Goal: Task Accomplishment & Management: Use online tool/utility

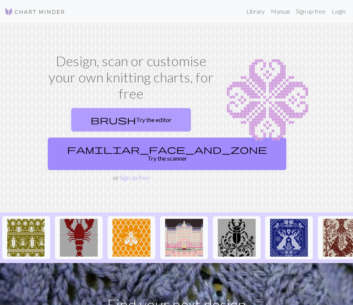
click at [126, 123] on link "brush Try the editor" at bounding box center [131, 119] width 120 height 23
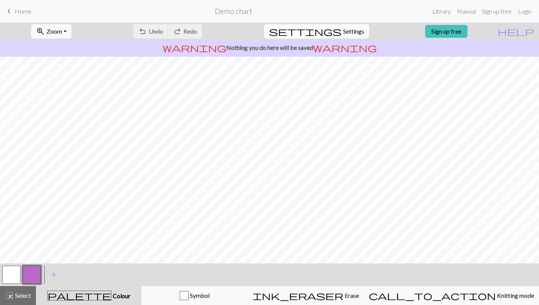
click at [352, 30] on button "settings Settings" at bounding box center [316, 31] width 105 height 14
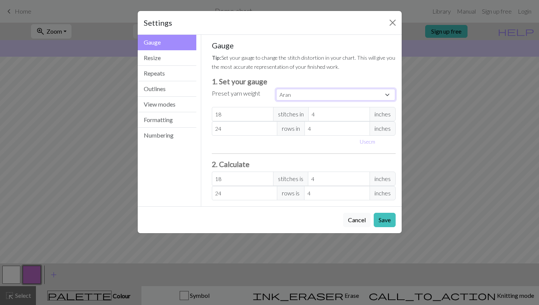
click at [289, 97] on select "Custom Square Lace Light Fingering Fingering Sport Double knit Worsted Aran Bul…" at bounding box center [336, 95] width 120 height 12
select select "dk"
type input "22"
type input "30"
type input "22"
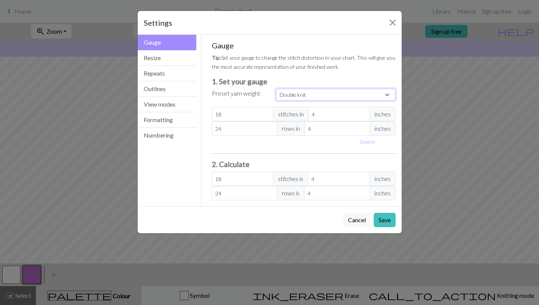
type input "30"
click at [238, 177] on input "22" at bounding box center [243, 179] width 62 height 14
click at [168, 63] on button "Resize" at bounding box center [167, 58] width 59 height 16
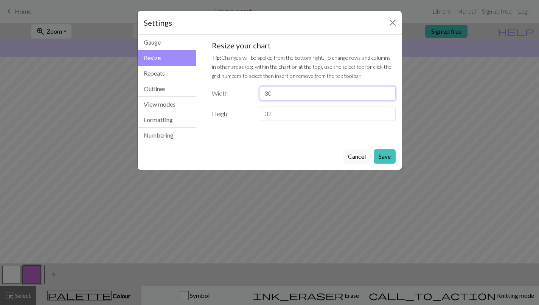
click at [282, 90] on input "30" at bounding box center [327, 93] width 135 height 14
click at [266, 119] on input "32" at bounding box center [327, 114] width 135 height 14
click at [264, 115] on input "32" at bounding box center [327, 114] width 135 height 14
click at [277, 114] on input "32" at bounding box center [327, 114] width 135 height 14
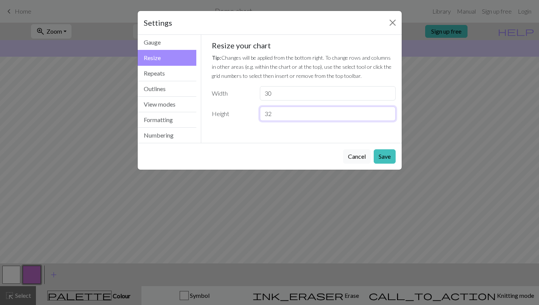
drag, startPoint x: 277, startPoint y: 114, endPoint x: 249, endPoint y: 113, distance: 27.3
click at [249, 113] on div "Height 32" at bounding box center [303, 114] width 193 height 14
type input "171"
click at [281, 93] on input "30" at bounding box center [327, 93] width 135 height 14
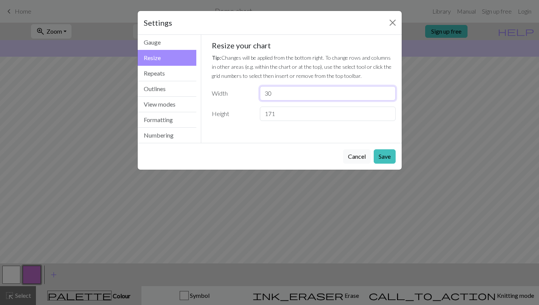
click at [281, 93] on input "30" at bounding box center [327, 93] width 135 height 14
type input "147"
click at [162, 72] on button "Repeats" at bounding box center [167, 74] width 59 height 16
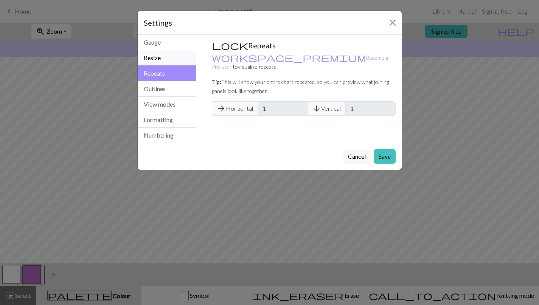
click at [162, 63] on button "Resize" at bounding box center [167, 58] width 59 height 16
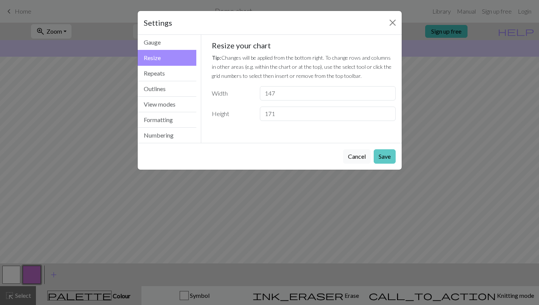
click at [352, 156] on button "Save" at bounding box center [385, 156] width 22 height 14
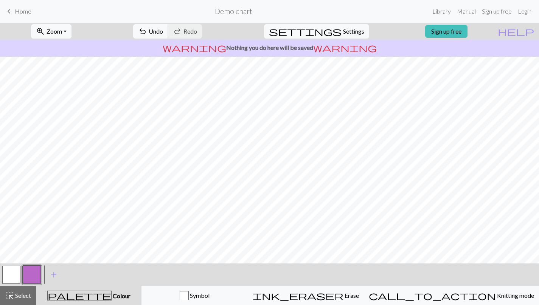
click at [14, 275] on button "button" at bounding box center [11, 275] width 18 height 18
click at [352, 31] on span "Settings" at bounding box center [353, 31] width 21 height 9
select select "dk"
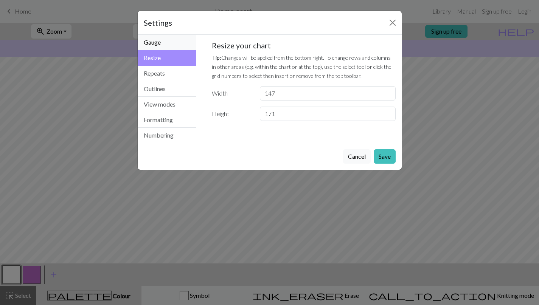
click at [150, 48] on button "Gauge" at bounding box center [167, 43] width 59 height 16
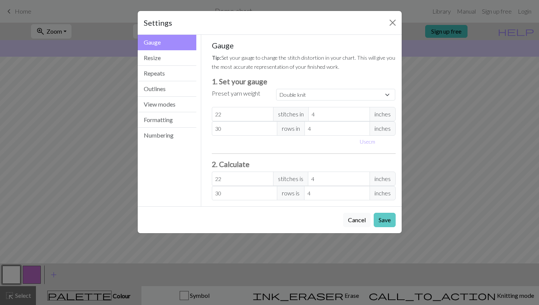
click at [352, 221] on button "Save" at bounding box center [385, 220] width 22 height 14
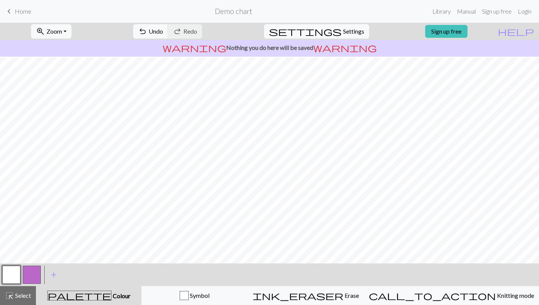
scroll to position [19, 0]
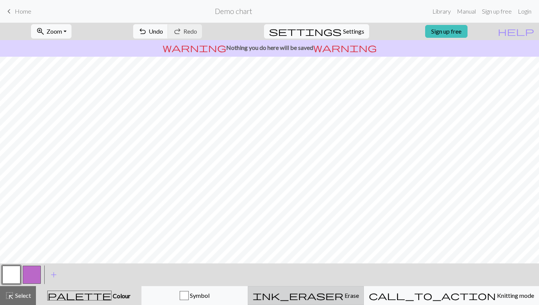
click at [343, 298] on span "ink_eraser" at bounding box center [298, 296] width 91 height 11
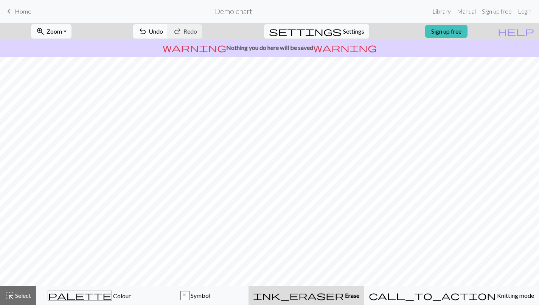
click at [163, 32] on span "Undo" at bounding box center [156, 31] width 14 height 7
click at [168, 28] on button "undo Undo Undo" at bounding box center [150, 31] width 35 height 14
click at [16, 291] on button "highlight_alt Select Select" at bounding box center [18, 295] width 36 height 19
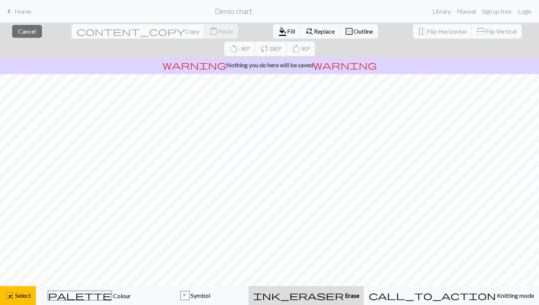
scroll to position [0, 0]
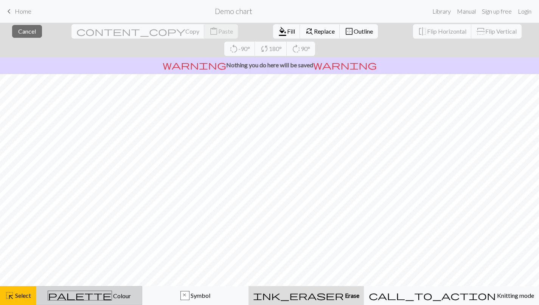
click at [131, 302] on button "palette Colour Colour" at bounding box center [89, 295] width 106 height 19
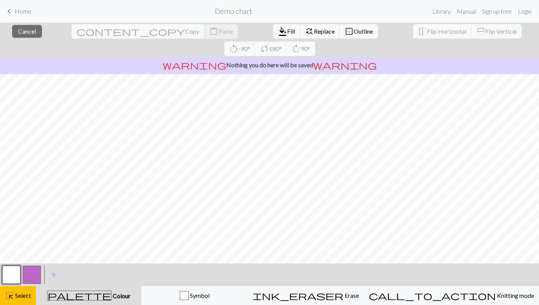
click at [17, 276] on button "button" at bounding box center [11, 275] width 18 height 18
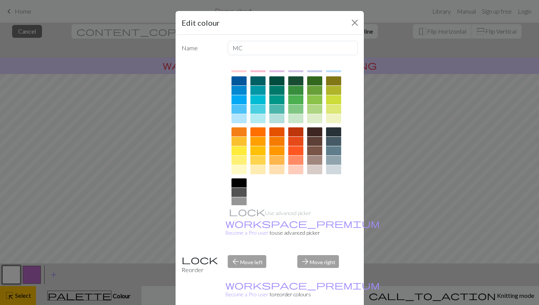
scroll to position [80, 0]
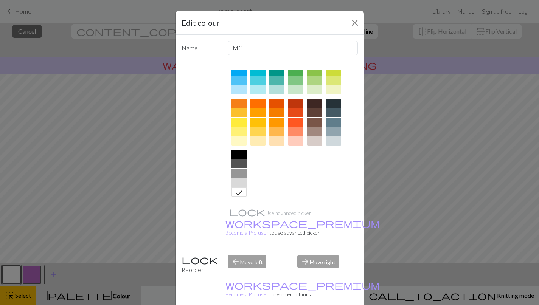
click at [236, 196] on icon at bounding box center [239, 192] width 9 height 9
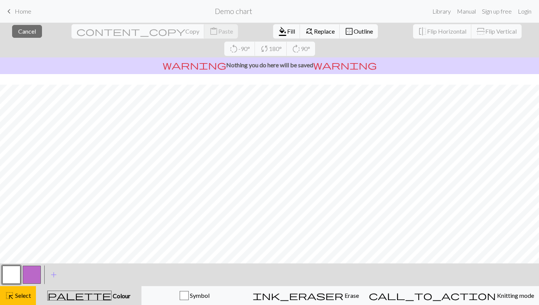
scroll to position [12, 0]
click at [2, 266] on button "button" at bounding box center [11, 275] width 18 height 18
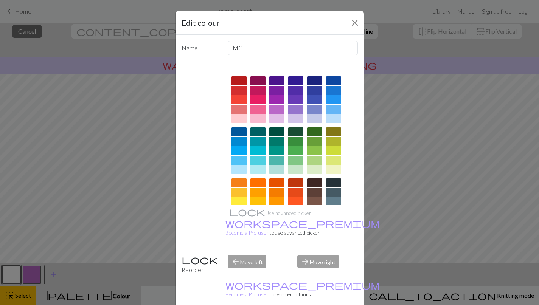
click at [280, 200] on div at bounding box center [276, 201] width 15 height 9
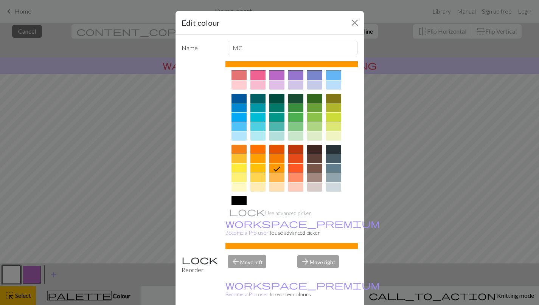
scroll to position [80, 0]
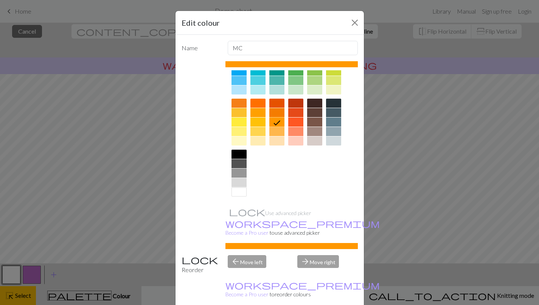
click at [236, 194] on div at bounding box center [239, 192] width 15 height 9
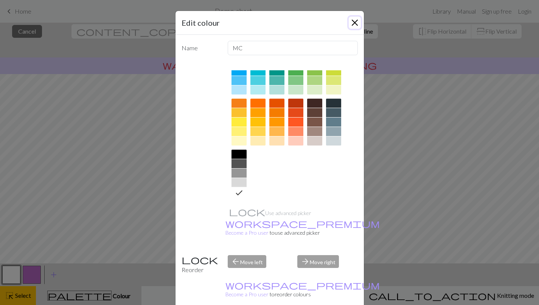
click at [352, 27] on button "Close" at bounding box center [355, 23] width 12 height 12
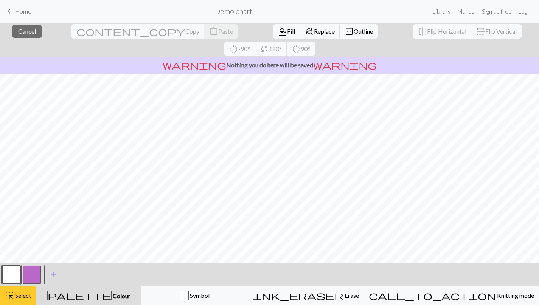
click at [11, 291] on span "highlight_alt" at bounding box center [9, 296] width 9 height 11
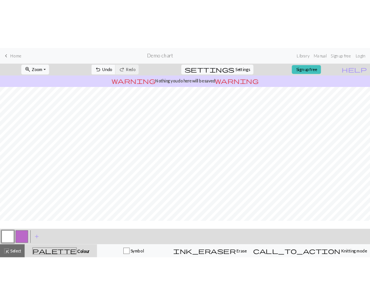
scroll to position [0, 0]
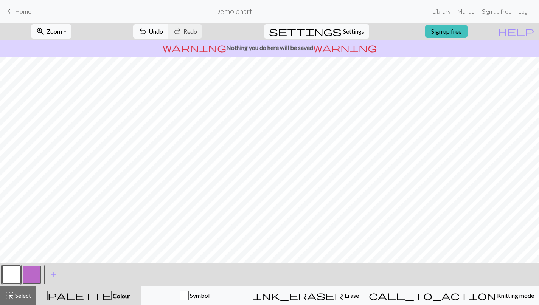
click at [32, 281] on button "button" at bounding box center [32, 275] width 18 height 18
click at [12, 276] on button "button" at bounding box center [11, 275] width 18 height 18
click at [36, 275] on button "button" at bounding box center [32, 275] width 18 height 18
click at [9, 271] on button "button" at bounding box center [11, 275] width 18 height 18
click at [29, 271] on button "button" at bounding box center [32, 275] width 18 height 18
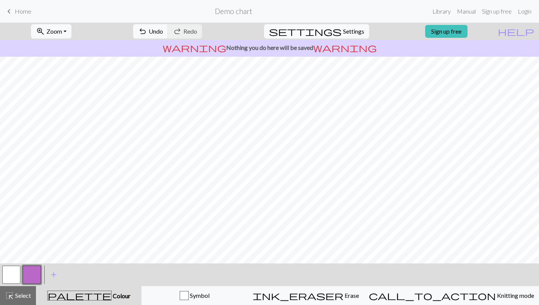
click at [11, 280] on button "button" at bounding box center [11, 275] width 18 height 18
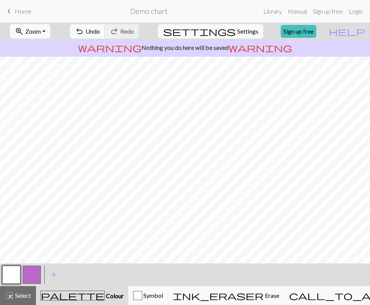
click at [32, 279] on button "button" at bounding box center [32, 275] width 18 height 18
click at [100, 30] on span "Undo" at bounding box center [93, 31] width 14 height 7
click at [15, 269] on button "button" at bounding box center [11, 275] width 18 height 18
click at [31, 272] on button "button" at bounding box center [32, 275] width 18 height 18
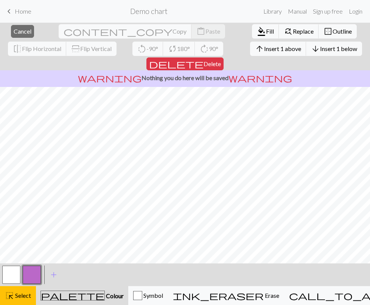
click at [39, 275] on button "button" at bounding box center [32, 275] width 18 height 18
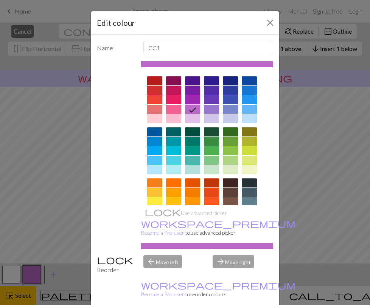
click at [194, 110] on icon at bounding box center [192, 110] width 9 height 9
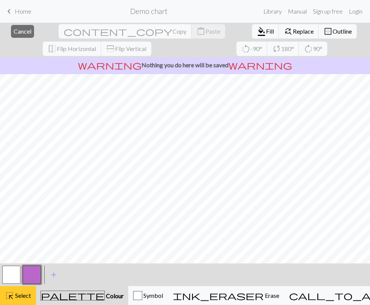
click at [26, 289] on button "highlight_alt Select Select" at bounding box center [18, 295] width 36 height 19
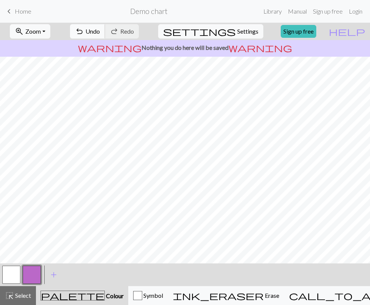
click at [105, 30] on button "undo Undo Undo" at bounding box center [87, 31] width 35 height 14
click at [9, 274] on button "button" at bounding box center [11, 275] width 18 height 18
click at [10, 275] on button "button" at bounding box center [11, 275] width 18 height 18
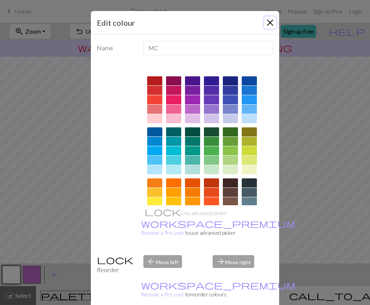
click at [275, 22] on button "Close" at bounding box center [270, 23] width 12 height 12
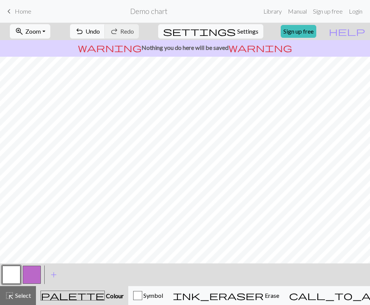
click at [26, 274] on button "button" at bounding box center [32, 275] width 18 height 18
click at [142, 294] on div "button" at bounding box center [137, 295] width 9 height 9
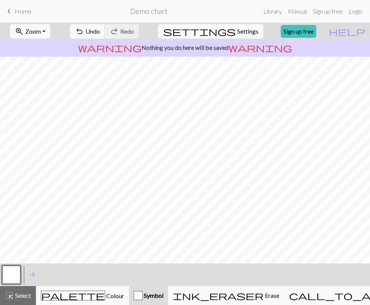
click at [12, 274] on button "button" at bounding box center [11, 275] width 18 height 18
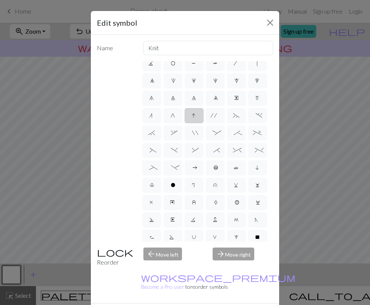
scroll to position [42, 0]
click at [216, 237] on span "V" at bounding box center [215, 238] width 5 height 8
click at [216, 274] on input "V" at bounding box center [215, 276] width 5 height 5
radio input "true"
type input "sl1 purlwise"
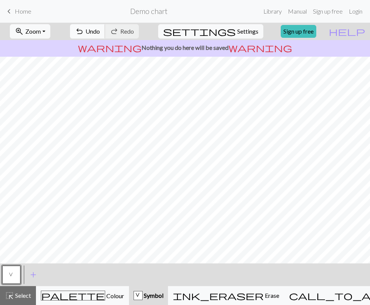
click at [100, 34] on span "Undo" at bounding box center [93, 31] width 14 height 7
click at [100, 33] on span "Undo" at bounding box center [93, 31] width 14 height 7
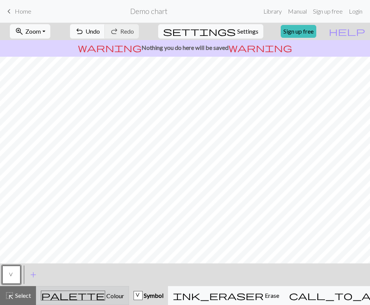
click at [63, 293] on div "palette Colour Colour" at bounding box center [82, 296] width 83 height 10
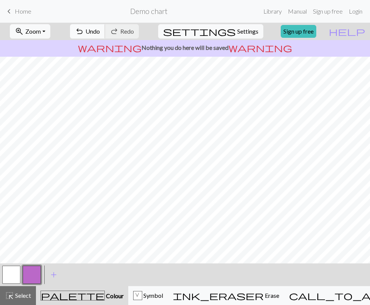
click at [84, 31] on span "undo" at bounding box center [79, 31] width 9 height 11
click at [142, 300] on div "V" at bounding box center [138, 296] width 8 height 9
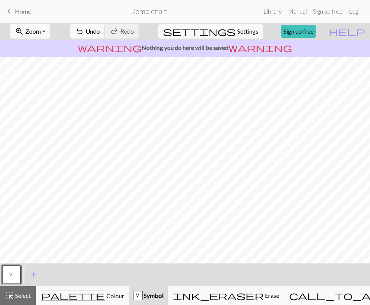
click at [17, 276] on button "V" at bounding box center [11, 275] width 18 height 18
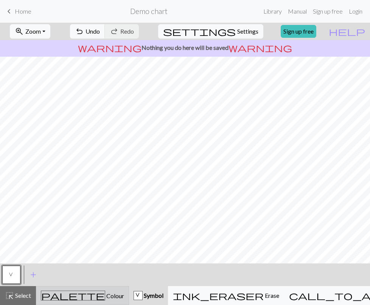
click at [105, 294] on span "Colour" at bounding box center [114, 295] width 19 height 7
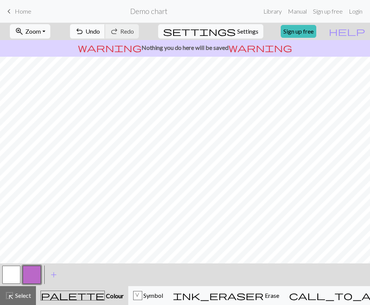
click at [100, 33] on span "Undo" at bounding box center [93, 31] width 14 height 7
click at [16, 274] on button "button" at bounding box center [11, 275] width 18 height 18
click at [145, 300] on button "V Symbol" at bounding box center [148, 295] width 40 height 19
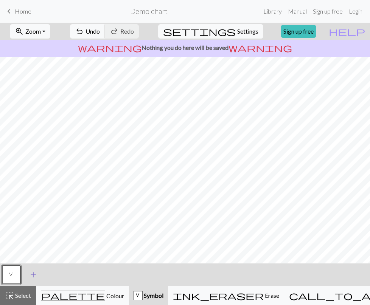
click at [29, 273] on span "add" at bounding box center [33, 275] width 9 height 11
click at [33, 269] on button "button" at bounding box center [32, 275] width 18 height 18
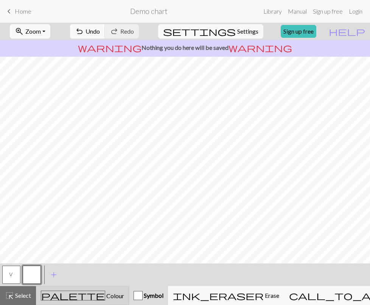
click at [79, 301] on button "palette Colour Colour" at bounding box center [82, 295] width 93 height 19
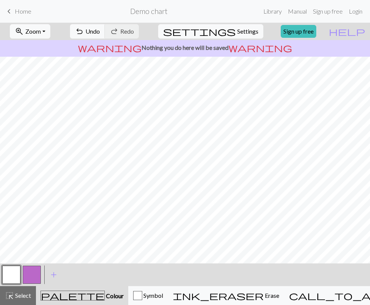
click at [37, 279] on button "button" at bounding box center [32, 275] width 18 height 18
click at [141, 292] on div "Symbol" at bounding box center [148, 295] width 30 height 9
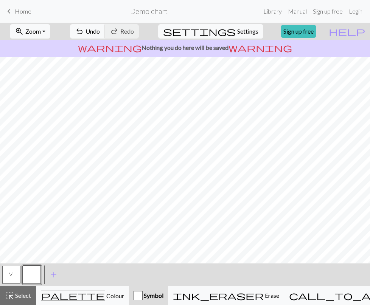
click at [14, 271] on button "V" at bounding box center [11, 275] width 18 height 18
click at [35, 270] on button "button" at bounding box center [32, 275] width 18 height 18
click at [11, 275] on span "V" at bounding box center [11, 276] width 5 height 8
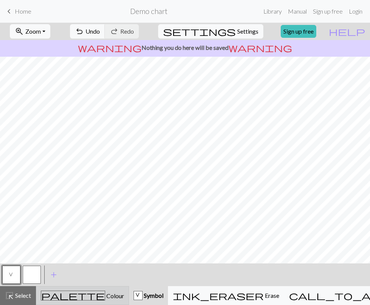
click at [105, 292] on span "Colour" at bounding box center [114, 295] width 19 height 7
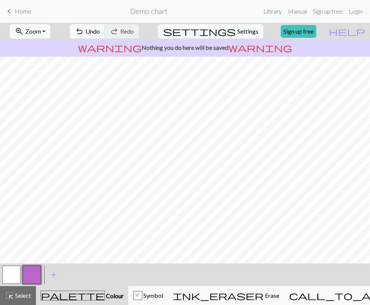
click at [37, 272] on button "button" at bounding box center [32, 275] width 18 height 18
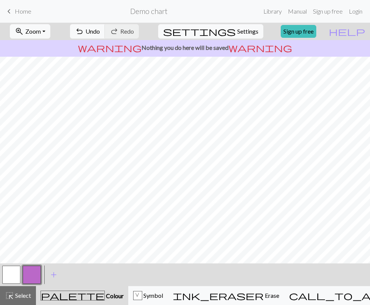
click at [34, 270] on button "button" at bounding box center [32, 275] width 18 height 18
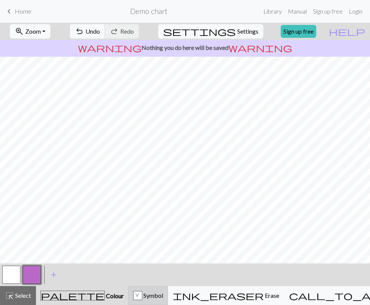
click at [163, 300] on div "V Symbol" at bounding box center [148, 295] width 30 height 9
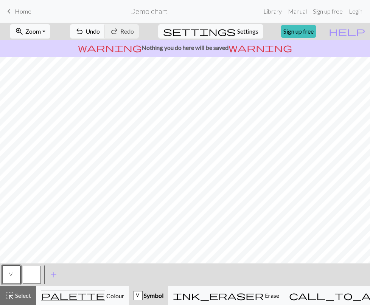
click at [34, 273] on button "button" at bounding box center [32, 275] width 18 height 18
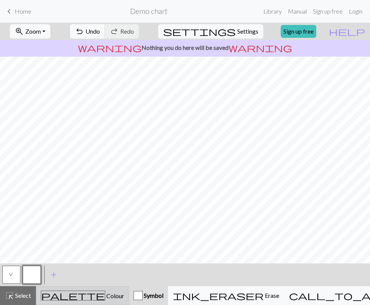
click at [105, 294] on span "Colour" at bounding box center [114, 295] width 19 height 7
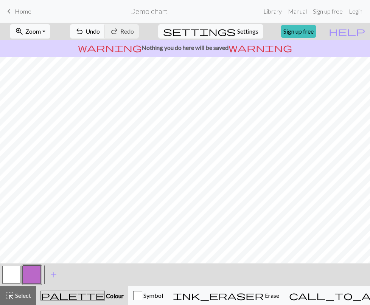
click at [34, 271] on button "button" at bounding box center [32, 275] width 18 height 18
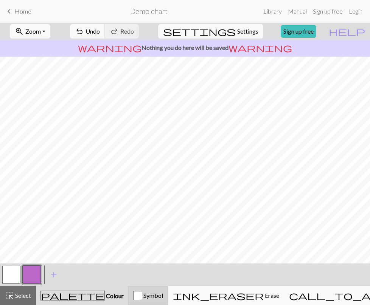
click at [163, 293] on span "Symbol" at bounding box center [152, 295] width 21 height 7
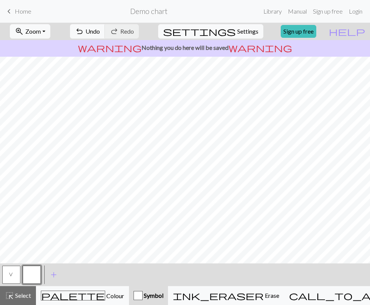
click at [11, 275] on span "V" at bounding box center [11, 276] width 5 height 8
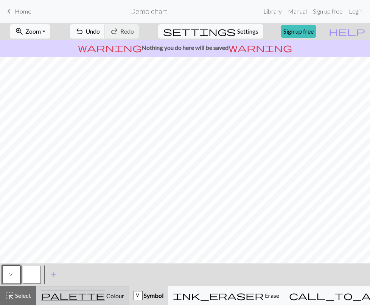
click at [105, 299] on span "Colour" at bounding box center [114, 295] width 19 height 7
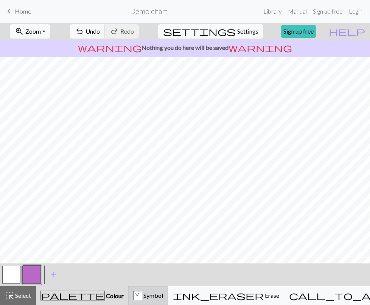
click at [142, 293] on div "V" at bounding box center [138, 296] width 8 height 9
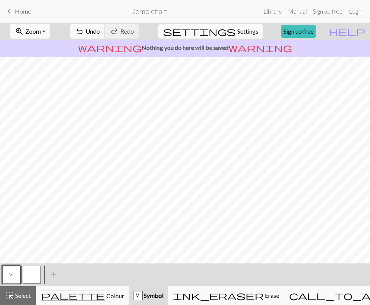
click at [34, 269] on button "button" at bounding box center [32, 275] width 18 height 18
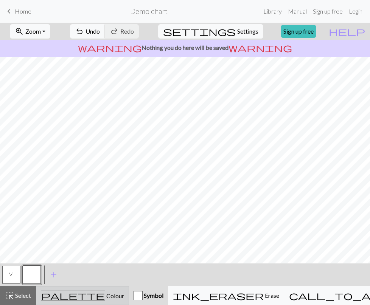
click at [56, 292] on div "palette Colour Colour" at bounding box center [82, 296] width 83 height 10
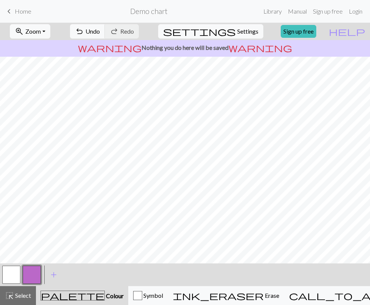
click at [28, 280] on button "button" at bounding box center [32, 275] width 18 height 18
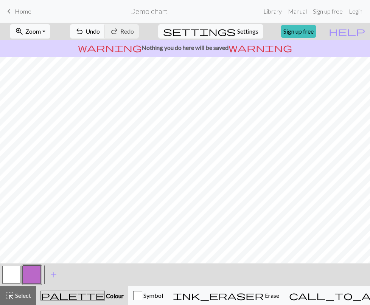
click at [14, 271] on button "button" at bounding box center [11, 275] width 18 height 18
click at [6, 278] on button "button" at bounding box center [11, 275] width 18 height 18
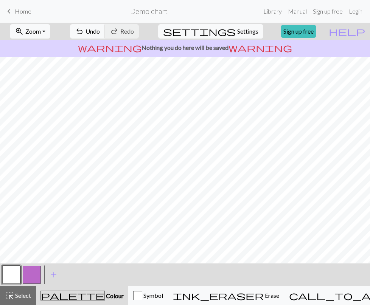
click at [38, 275] on button "button" at bounding box center [32, 275] width 18 height 18
click at [11, 270] on button "button" at bounding box center [11, 275] width 18 height 18
click at [34, 278] on button "button" at bounding box center [32, 275] width 18 height 18
click at [11, 275] on button "button" at bounding box center [11, 275] width 18 height 18
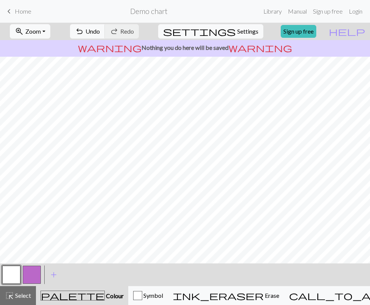
click at [30, 275] on button "button" at bounding box center [32, 275] width 18 height 18
click at [15, 271] on button "button" at bounding box center [11, 275] width 18 height 18
click at [33, 280] on button "button" at bounding box center [32, 275] width 18 height 18
click at [168, 291] on button "Symbol" at bounding box center [148, 295] width 40 height 19
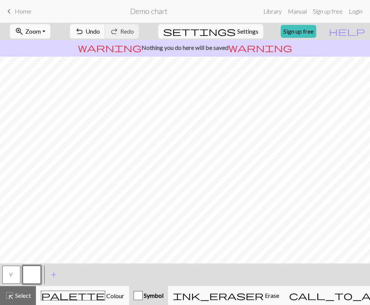
click at [15, 270] on button "V" at bounding box center [11, 275] width 18 height 18
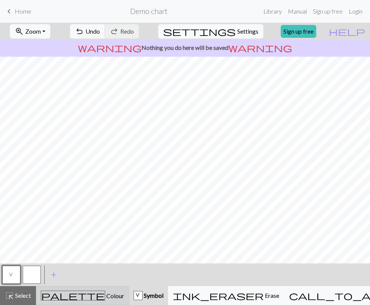
click at [70, 289] on button "palette Colour Colour" at bounding box center [82, 295] width 93 height 19
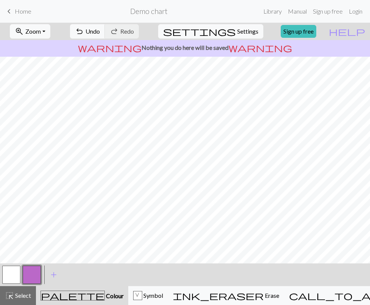
click at [34, 274] on button "button" at bounding box center [32, 275] width 18 height 18
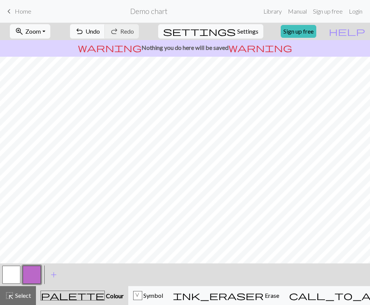
click at [7, 277] on button "button" at bounding box center [11, 275] width 18 height 18
click at [30, 280] on button "button" at bounding box center [32, 275] width 18 height 18
click at [142, 297] on div "V" at bounding box center [138, 296] width 8 height 9
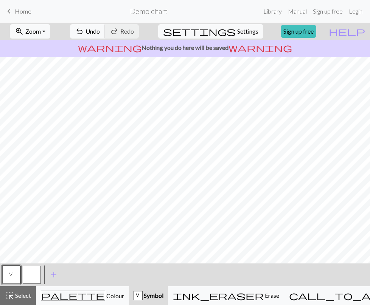
click at [28, 271] on button "button" at bounding box center [32, 275] width 18 height 18
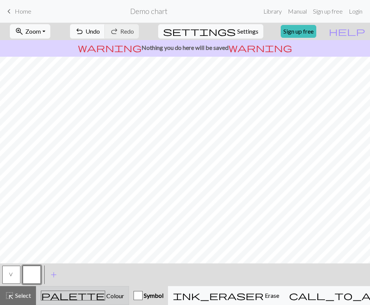
click at [79, 301] on button "palette Colour Colour" at bounding box center [82, 295] width 93 height 19
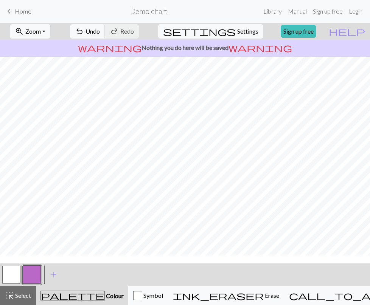
scroll to position [0, 103]
click at [13, 269] on button "button" at bounding box center [11, 275] width 18 height 18
click at [31, 273] on button "button" at bounding box center [32, 275] width 18 height 18
click at [40, 277] on button "button" at bounding box center [32, 275] width 18 height 18
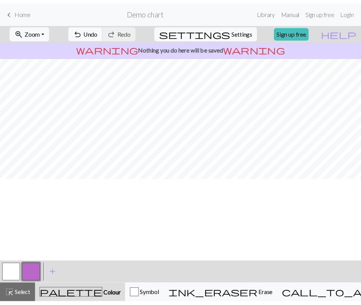
scroll to position [0, 0]
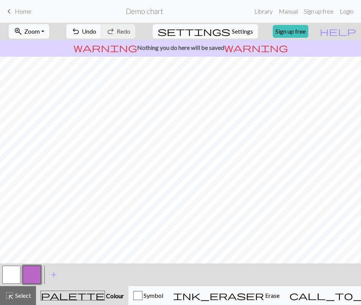
click at [219, 28] on span "settings" at bounding box center [193, 31] width 73 height 11
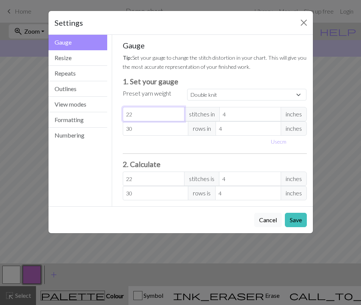
select select "custom"
type input "21"
click at [177, 117] on input "21" at bounding box center [154, 114] width 62 height 14
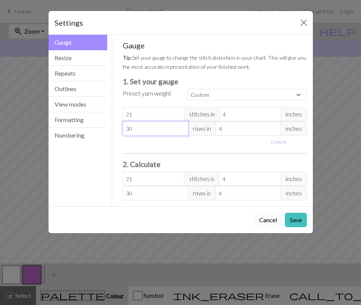
type input "29"
click at [181, 131] on input "29" at bounding box center [155, 128] width 65 height 14
type input "28"
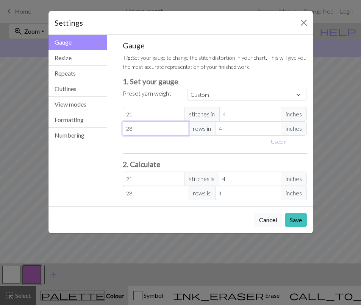
click at [181, 131] on input "28" at bounding box center [155, 128] width 65 height 14
type input "27"
click at [181, 131] on input "27" at bounding box center [155, 128] width 65 height 14
type input "26"
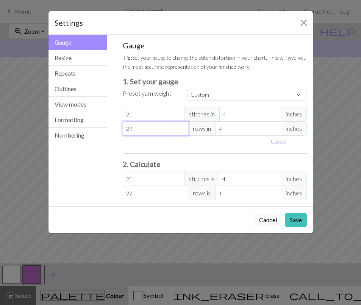
type input "26"
click at [181, 131] on input "26" at bounding box center [155, 128] width 65 height 14
type input "25"
click at [181, 131] on input "25" at bounding box center [155, 128] width 65 height 14
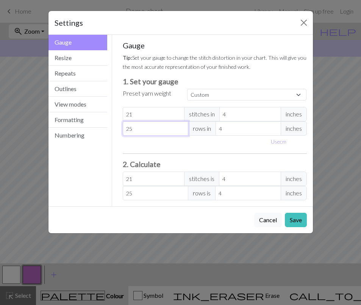
type input "24"
click at [181, 131] on input "24" at bounding box center [155, 128] width 65 height 14
click at [294, 221] on button "Save" at bounding box center [296, 220] width 22 height 14
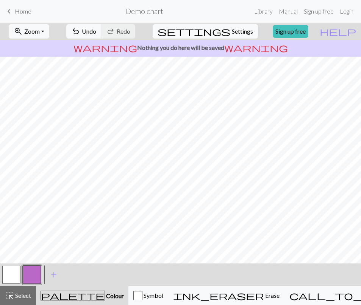
click at [11, 274] on button "button" at bounding box center [11, 275] width 18 height 18
click at [43, 275] on div "add Add a colour" at bounding box center [53, 275] width 21 height 23
click at [30, 278] on button "button" at bounding box center [32, 275] width 18 height 18
click at [7, 280] on button "button" at bounding box center [11, 275] width 18 height 18
click at [33, 273] on button "button" at bounding box center [32, 275] width 18 height 18
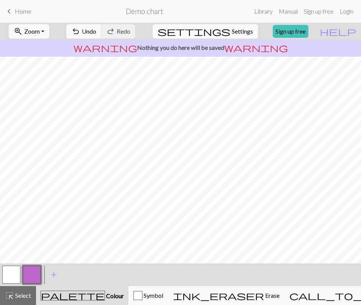
click at [11, 278] on button "button" at bounding box center [11, 275] width 18 height 18
click at [34, 280] on button "button" at bounding box center [32, 275] width 18 height 18
click at [11, 278] on button "button" at bounding box center [11, 275] width 18 height 18
click at [15, 263] on div "zoom_in Zoom Zoom Fit all Fit width Fit height 50% 100% 150% 200% undo Undo Und…" at bounding box center [180, 164] width 361 height 283
click at [34, 270] on button "button" at bounding box center [32, 275] width 18 height 18
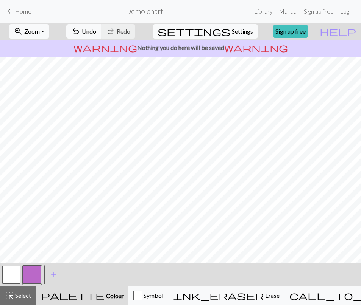
click at [12, 281] on button "button" at bounding box center [11, 275] width 18 height 18
click at [165, 50] on p "warning Nothing you do here will be saved warning" at bounding box center [180, 47] width 354 height 9
click at [303, 32] on link "Sign up free" at bounding box center [290, 31] width 36 height 13
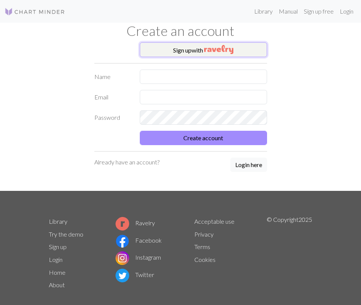
click at [232, 52] on img "button" at bounding box center [218, 49] width 29 height 9
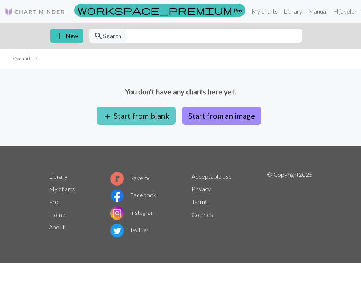
click at [122, 117] on button "add Start from blank" at bounding box center [135, 116] width 79 height 18
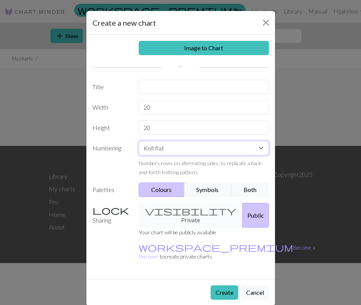
click at [154, 148] on select "Knit flat Knit in the round Lace knitting Cross stitch" at bounding box center [203, 148] width 130 height 14
click at [196, 191] on button "Symbols" at bounding box center [208, 190] width 48 height 14
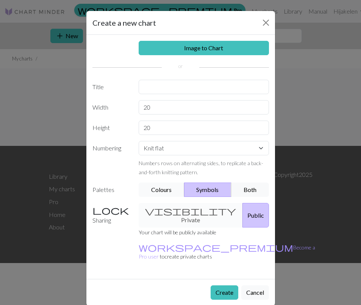
click at [170, 191] on button "Colours" at bounding box center [161, 190] width 46 height 14
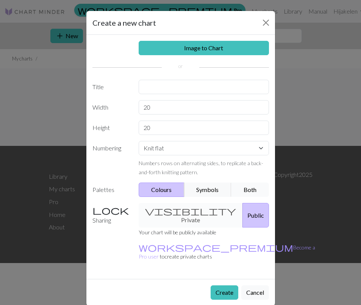
click at [248, 191] on button "Both" at bounding box center [250, 190] width 38 height 14
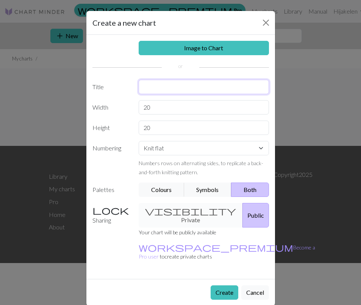
click at [152, 84] on input "text" at bounding box center [203, 87] width 130 height 14
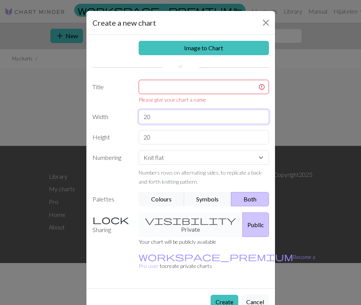
click at [153, 108] on div "Image to Chart Title Please give your chart a name Width 20 Height 20 Numbering…" at bounding box center [180, 162] width 188 height 254
drag, startPoint x: 174, startPoint y: 111, endPoint x: 143, endPoint y: 117, distance: 31.9
click at [143, 117] on input "20" at bounding box center [203, 117] width 130 height 14
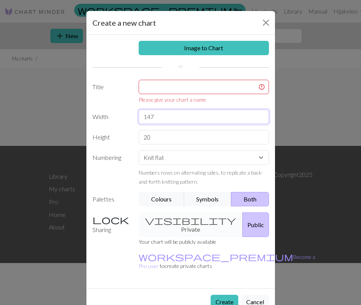
type input "147"
click at [152, 137] on input "20" at bounding box center [203, 137] width 130 height 14
type input "171"
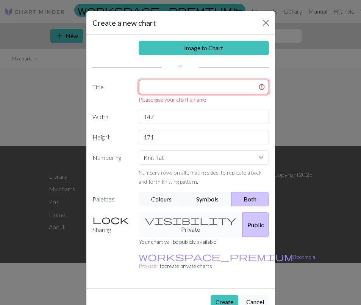
click at [167, 93] on input "text" at bounding box center [203, 87] width 130 height 14
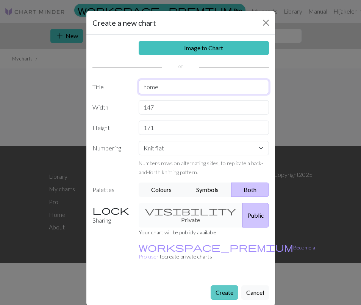
type input "home"
click at [229, 286] on button "Create" at bounding box center [224, 293] width 28 height 14
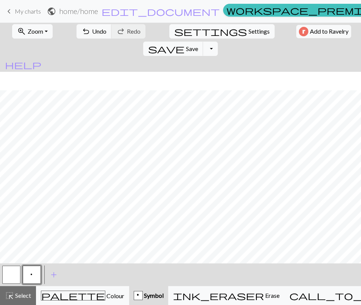
scroll to position [74, 0]
click at [20, 293] on span "Select" at bounding box center [22, 295] width 17 height 7
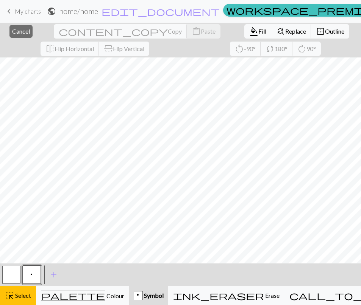
click at [16, 275] on button "button" at bounding box center [11, 275] width 18 height 18
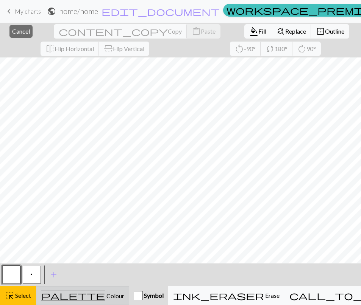
click at [75, 289] on button "palette Colour Colour" at bounding box center [82, 295] width 93 height 19
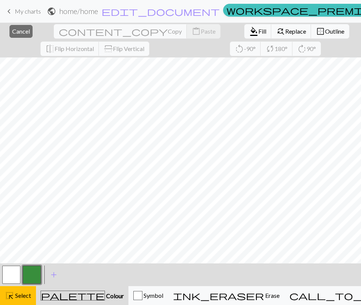
click at [31, 266] on button "button" at bounding box center [32, 275] width 18 height 18
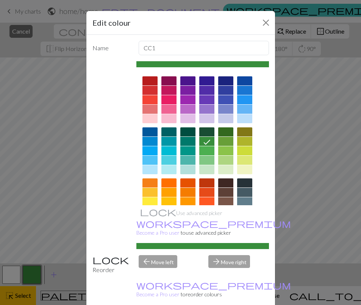
click at [208, 146] on icon at bounding box center [206, 142] width 9 height 9
click at [205, 138] on icon at bounding box center [206, 142] width 9 height 9
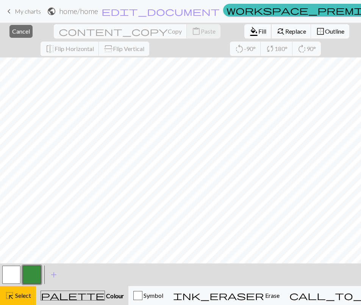
click at [258, 28] on span "Fill" at bounding box center [262, 31] width 8 height 7
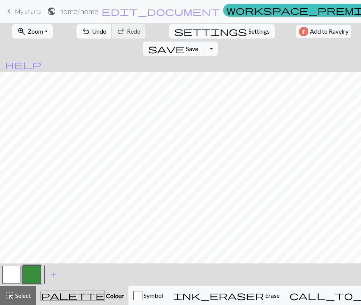
click at [92, 32] on span "Undo" at bounding box center [99, 31] width 14 height 7
click at [248, 34] on span "Settings" at bounding box center [258, 31] width 21 height 9
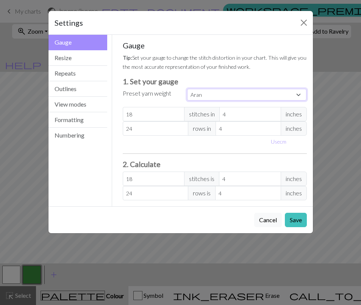
click at [201, 93] on select "Custom Square Lace Light Fingering Fingering Sport Double knit Worsted Aran Bul…" at bounding box center [247, 95] width 120 height 12
select select "dk"
type input "22"
type input "30"
type input "22"
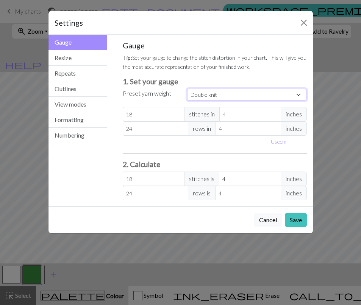
type input "30"
click at [73, 95] on button "Outlines" at bounding box center [77, 89] width 59 height 16
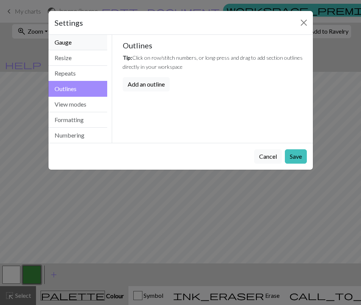
click at [75, 45] on button "Gauge" at bounding box center [77, 43] width 59 height 16
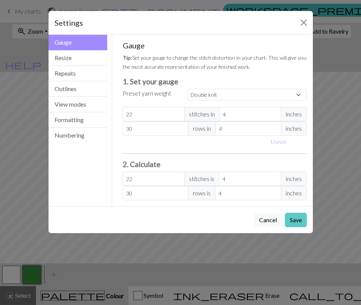
click at [300, 222] on button "Save" at bounding box center [296, 220] width 22 height 14
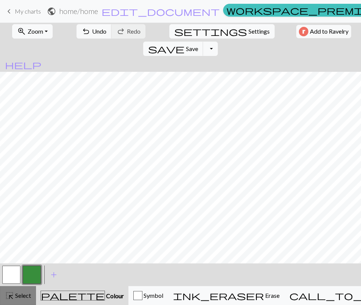
click at [14, 295] on span "Select" at bounding box center [22, 295] width 17 height 7
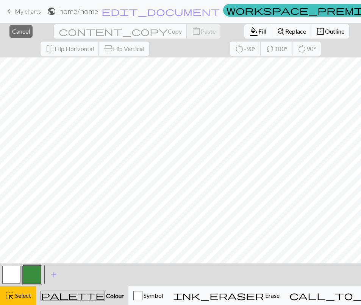
click at [38, 271] on button "button" at bounding box center [32, 275] width 18 height 18
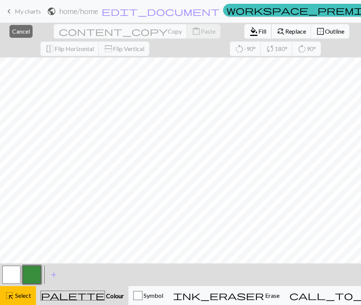
click at [249, 32] on span "format_color_fill" at bounding box center [253, 31] width 9 height 11
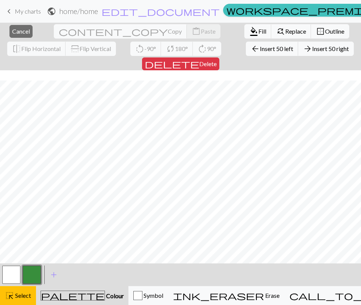
scroll to position [650, 0]
click at [249, 30] on span "format_color_fill" at bounding box center [253, 31] width 9 height 11
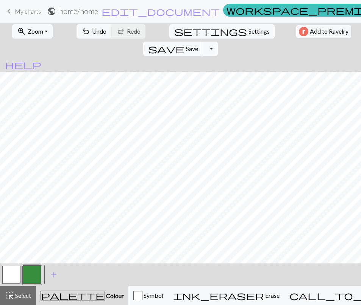
scroll to position [0, 0]
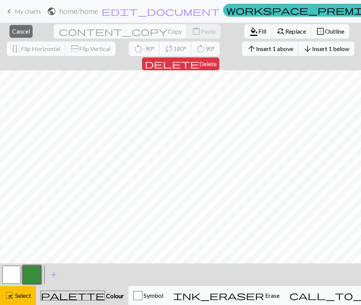
click at [8, 269] on button "button" at bounding box center [11, 275] width 18 height 18
click at [249, 34] on span "format_color_fill" at bounding box center [253, 31] width 9 height 11
click at [249, 31] on span "format_color_fill" at bounding box center [253, 31] width 9 height 11
click at [258, 31] on span "Fill" at bounding box center [262, 31] width 8 height 7
click at [249, 30] on span "format_color_fill" at bounding box center [253, 31] width 9 height 11
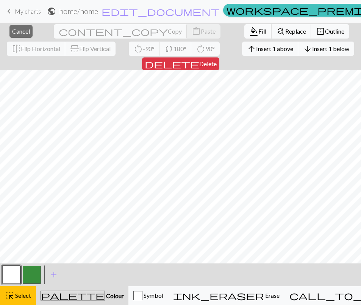
click at [258, 33] on span "Fill" at bounding box center [262, 31] width 8 height 7
click at [249, 31] on span "format_color_fill" at bounding box center [253, 31] width 9 height 11
click at [249, 30] on span "format_color_fill" at bounding box center [253, 31] width 9 height 11
click at [244, 31] on button "format_color_fill Fill" at bounding box center [257, 31] width 27 height 14
click at [244, 26] on button "format_color_fill Fill" at bounding box center [257, 31] width 27 height 14
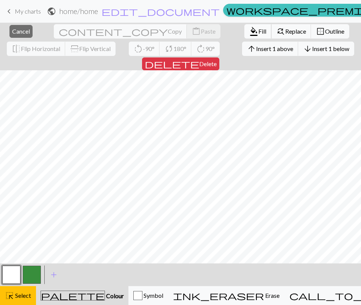
click at [249, 29] on span "format_color_fill" at bounding box center [253, 31] width 9 height 11
click at [244, 36] on button "format_color_fill Fill" at bounding box center [257, 31] width 27 height 14
click at [249, 32] on span "format_color_fill" at bounding box center [253, 31] width 9 height 11
click at [249, 30] on span "format_color_fill" at bounding box center [253, 31] width 9 height 11
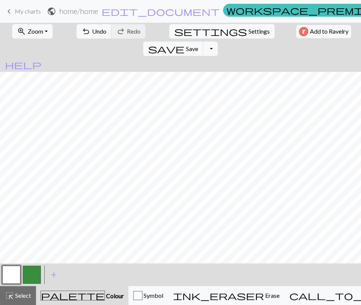
click at [27, 271] on button "button" at bounding box center [32, 275] width 18 height 18
click at [248, 28] on span "Settings" at bounding box center [258, 31] width 21 height 9
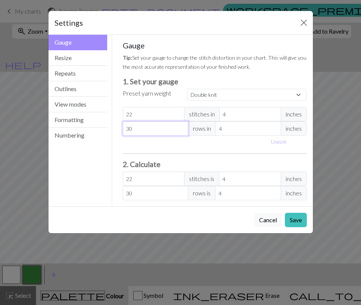
select select "custom"
type input "29"
click at [180, 132] on input "29" at bounding box center [155, 128] width 65 height 14
type input "28"
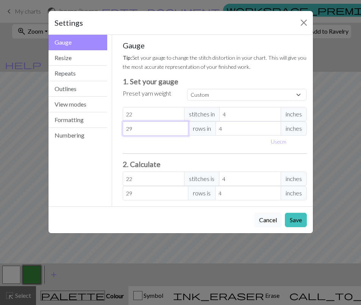
type input "28"
click at [180, 132] on input "28" at bounding box center [155, 128] width 65 height 14
type input "27"
click at [180, 132] on input "27" at bounding box center [155, 128] width 65 height 14
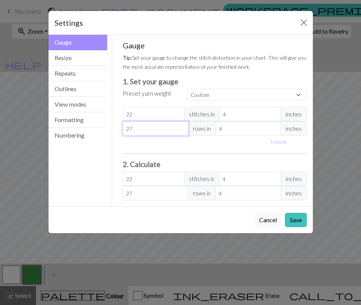
type input "26"
click at [180, 132] on input "26" at bounding box center [155, 128] width 65 height 14
click at [291, 218] on button "Save" at bounding box center [296, 220] width 22 height 14
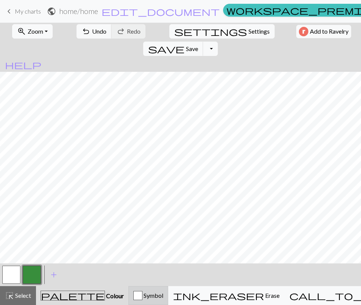
click at [142, 291] on div "button" at bounding box center [137, 295] width 9 height 9
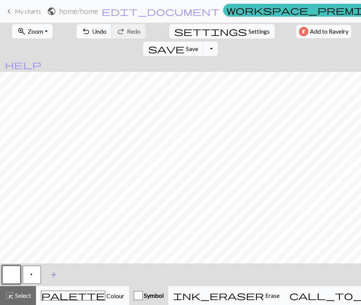
click at [50, 276] on span "add" at bounding box center [53, 275] width 9 height 11
click at [63, 275] on div "< p > add Add a symbol" at bounding box center [180, 275] width 361 height 23
click at [53, 275] on button "button" at bounding box center [52, 275] width 18 height 18
click at [54, 276] on button "button" at bounding box center [52, 275] width 18 height 18
click at [71, 274] on span "add" at bounding box center [74, 275] width 9 height 11
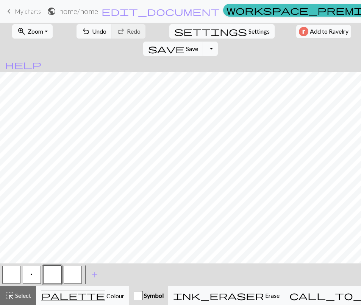
click at [56, 274] on button "button" at bounding box center [52, 275] width 18 height 18
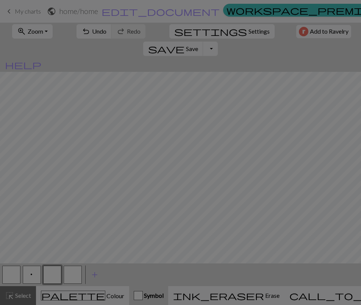
click at [50, 274] on div "Edit symbol Name d f g h j k p s t F H J O P T / | 0 1 2 3 4 5 6 7 8 9 e m n G …" at bounding box center [180, 152] width 361 height 305
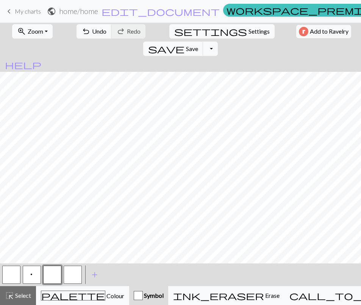
click at [50, 274] on button "button" at bounding box center [52, 275] width 18 height 18
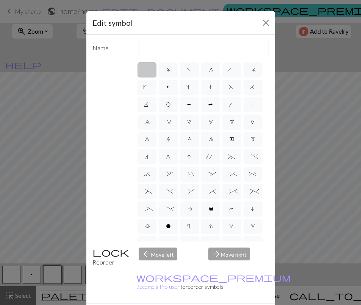
scroll to position [63, 0]
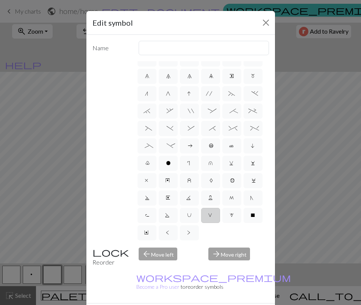
click at [211, 215] on span "V" at bounding box center [210, 217] width 5 height 8
click at [211, 274] on input "V" at bounding box center [210, 276] width 5 height 5
radio input "true"
type input "sl1 purlwise"
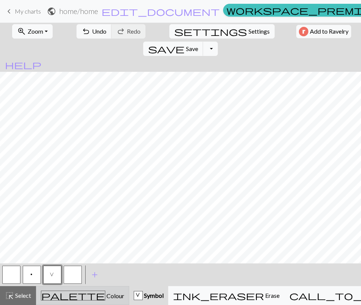
click at [68, 295] on span "palette" at bounding box center [73, 296] width 64 height 11
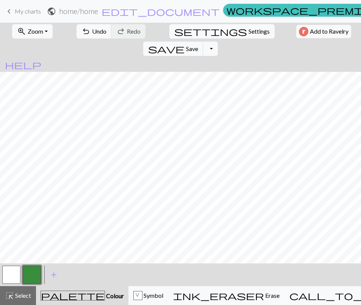
click at [35, 272] on button "button" at bounding box center [32, 275] width 18 height 18
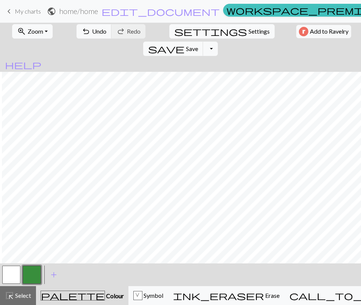
scroll to position [0, 79]
click at [92, 34] on span "Undo" at bounding box center [99, 31] width 14 height 7
click at [142, 295] on div "V" at bounding box center [138, 296] width 8 height 9
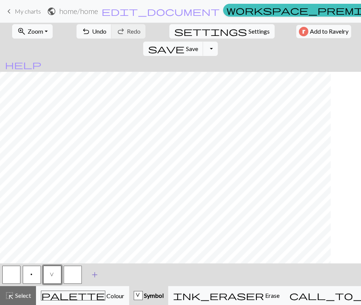
scroll to position [0, 10]
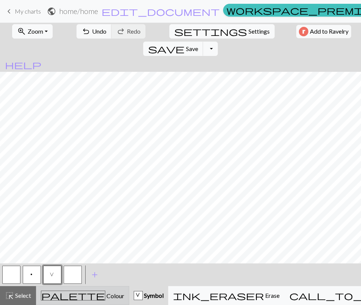
click at [58, 298] on div "palette Colour Colour" at bounding box center [82, 296] width 83 height 10
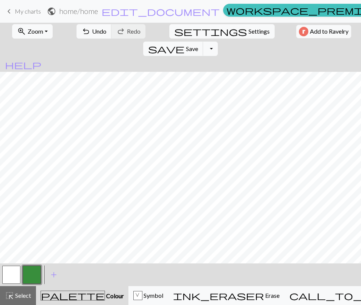
click at [32, 275] on button "button" at bounding box center [32, 275] width 18 height 18
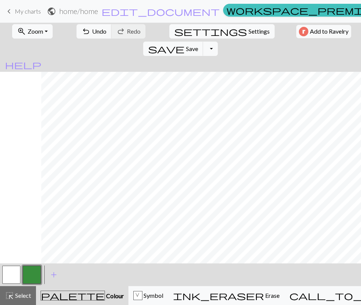
scroll to position [0, 258]
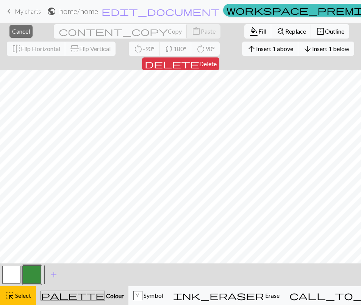
click at [33, 269] on button "button" at bounding box center [32, 275] width 18 height 18
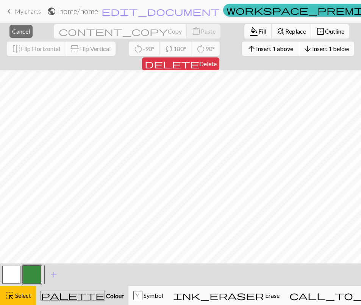
click at [244, 37] on button "format_color_fill Fill" at bounding box center [257, 31] width 27 height 14
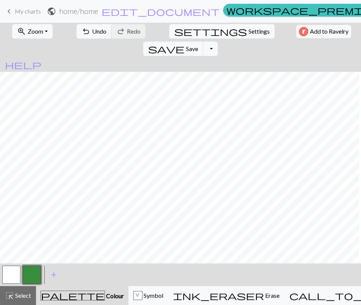
scroll to position [0, 360]
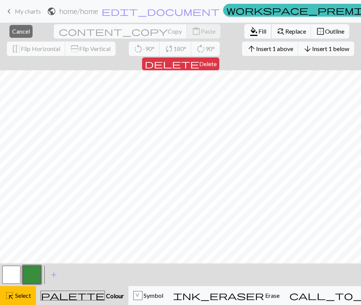
click at [258, 32] on span "Fill" at bounding box center [262, 31] width 8 height 7
click at [249, 31] on span "format_color_fill" at bounding box center [253, 31] width 9 height 11
click at [258, 28] on span "Fill" at bounding box center [262, 31] width 8 height 7
click at [249, 32] on span "format_color_fill" at bounding box center [253, 31] width 9 height 11
click at [258, 29] on span "Fill" at bounding box center [262, 31] width 8 height 7
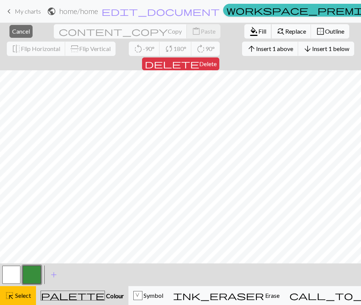
click at [244, 26] on button "format_color_fill Fill" at bounding box center [257, 31] width 27 height 14
click at [258, 28] on span "Fill" at bounding box center [262, 31] width 8 height 7
click at [249, 34] on span "format_color_fill" at bounding box center [253, 31] width 9 height 11
click at [258, 30] on span "Fill" at bounding box center [262, 31] width 8 height 7
click at [249, 33] on span "format_color_fill" at bounding box center [253, 31] width 9 height 11
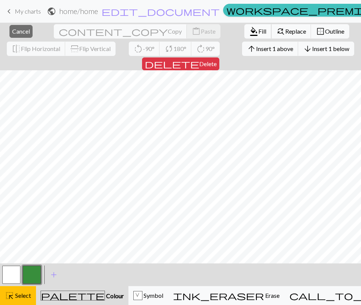
click at [244, 36] on button "format_color_fill Fill" at bounding box center [257, 31] width 27 height 14
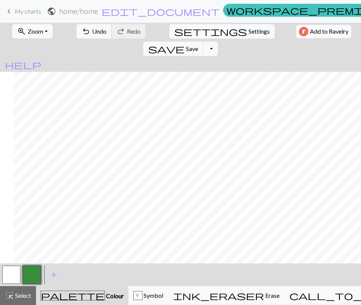
scroll to position [0, 280]
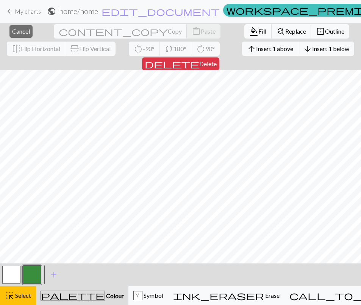
click at [258, 32] on span "Fill" at bounding box center [262, 31] width 8 height 7
click at [249, 29] on span "format_color_fill" at bounding box center [253, 31] width 9 height 11
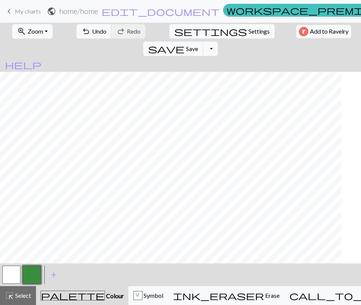
scroll to position [0, 153]
click at [139, 303] on button "V Symbol" at bounding box center [148, 295] width 40 height 19
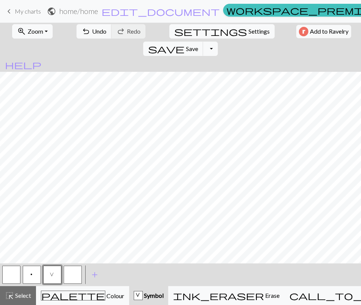
click at [45, 275] on button "V" at bounding box center [52, 275] width 18 height 18
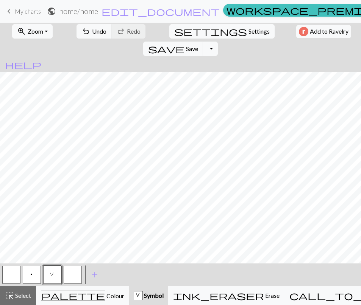
click at [67, 272] on button "button" at bounding box center [73, 275] width 18 height 18
click at [53, 272] on button "V" at bounding box center [52, 275] width 18 height 18
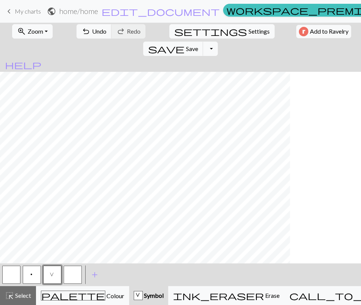
scroll to position [0, 236]
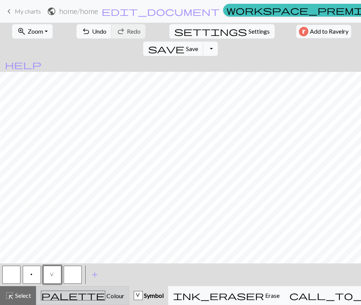
click at [105, 292] on span "Colour" at bounding box center [114, 295] width 19 height 7
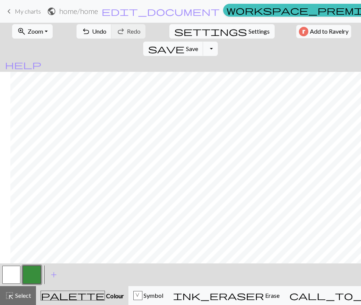
scroll to position [0, 242]
click at [149, 291] on button "V Symbol" at bounding box center [148, 295] width 40 height 19
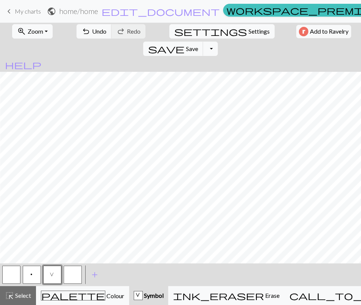
click at [67, 274] on button "button" at bounding box center [73, 275] width 18 height 18
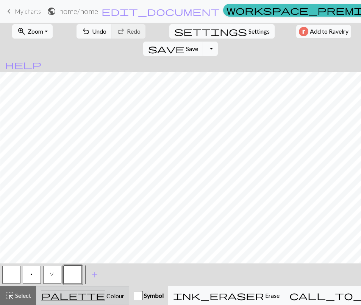
click at [105, 293] on span "Colour" at bounding box center [114, 295] width 19 height 7
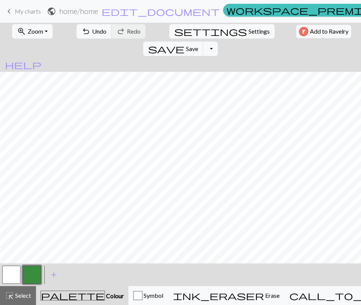
click at [8, 276] on button "button" at bounding box center [11, 275] width 18 height 18
click at [154, 292] on span "Symbol" at bounding box center [152, 295] width 21 height 7
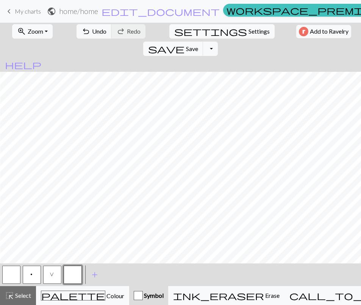
click at [50, 274] on span "V" at bounding box center [52, 276] width 5 height 8
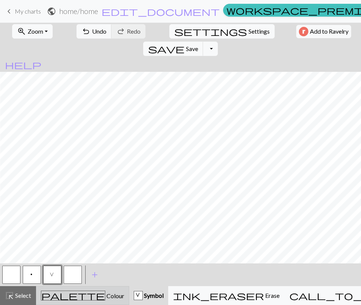
click at [64, 298] on span "palette" at bounding box center [73, 296] width 64 height 11
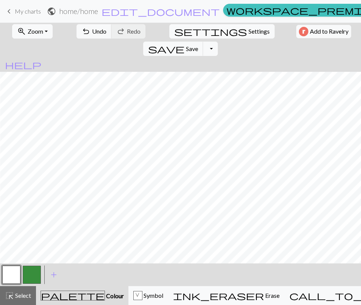
click at [30, 276] on button "button" at bounding box center [32, 275] width 18 height 18
click at [135, 291] on div "V Symbol" at bounding box center [148, 295] width 30 height 9
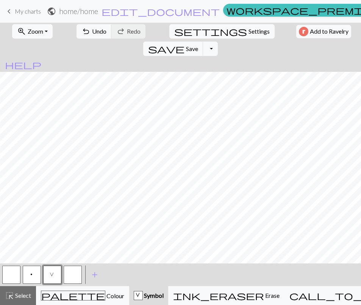
click at [68, 272] on button "button" at bounding box center [73, 275] width 18 height 18
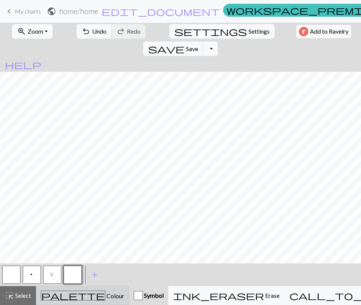
click at [78, 290] on button "palette Colour Colour" at bounding box center [82, 295] width 93 height 19
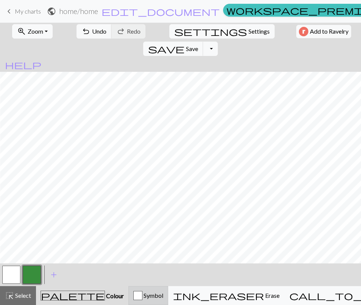
click at [154, 295] on span "Symbol" at bounding box center [152, 295] width 21 height 7
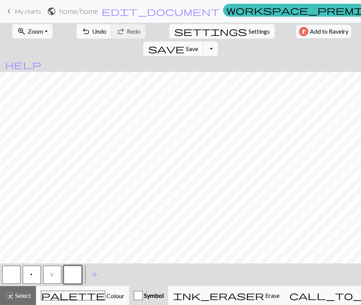
click at [78, 278] on button "button" at bounding box center [73, 275] width 18 height 18
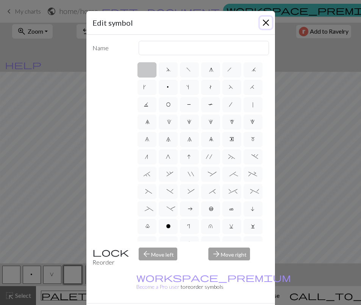
click at [264, 22] on button "Close" at bounding box center [266, 23] width 12 height 12
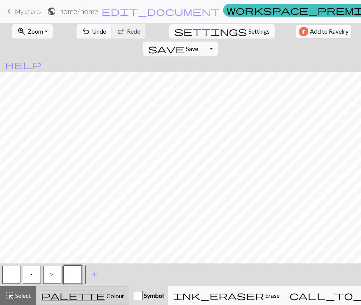
click at [95, 292] on div "palette Colour Colour" at bounding box center [82, 296] width 83 height 10
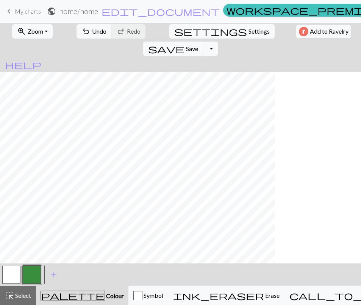
scroll to position [0, 156]
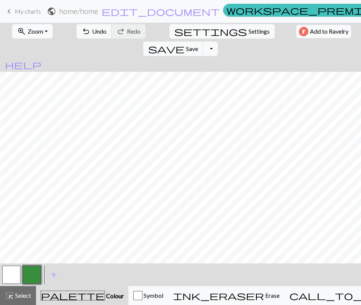
click at [42, 29] on button "zoom_in Zoom Zoom" at bounding box center [32, 31] width 40 height 14
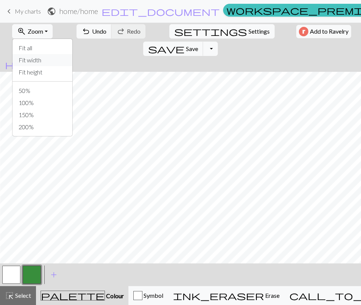
click at [33, 60] on button "Fit width" at bounding box center [42, 60] width 60 height 12
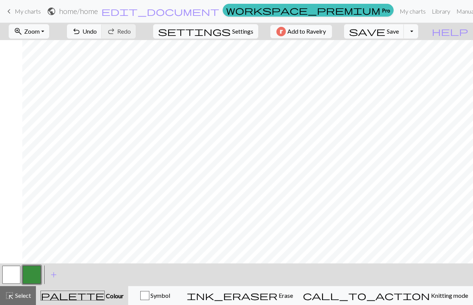
scroll to position [1, 0]
click at [49, 32] on button "zoom_in Zoom Zoom" at bounding box center [29, 31] width 40 height 14
click at [41, 61] on button "Fit width" at bounding box center [39, 60] width 60 height 12
click at [48, 37] on button "zoom_in Zoom Zoom" at bounding box center [29, 31] width 40 height 14
click at [43, 46] on button "Fit all" at bounding box center [39, 48] width 60 height 12
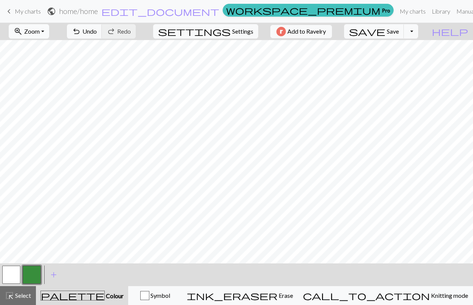
click at [49, 26] on button "zoom_in Zoom Zoom" at bounding box center [29, 31] width 40 height 14
click at [39, 72] on button "Fit height" at bounding box center [39, 72] width 60 height 12
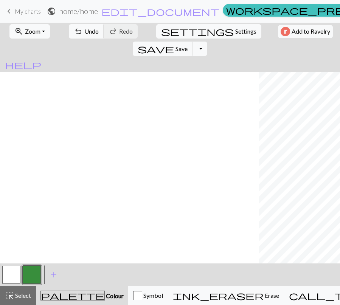
scroll to position [4, 259]
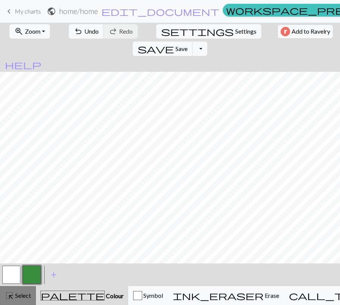
click at [20, 299] on span "Select" at bounding box center [22, 295] width 17 height 7
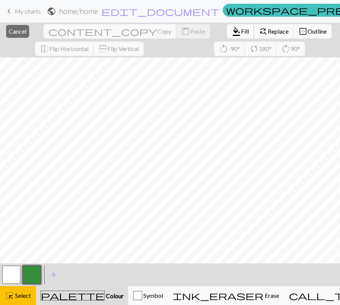
click at [232, 30] on span "format_color_fill" at bounding box center [236, 31] width 9 height 11
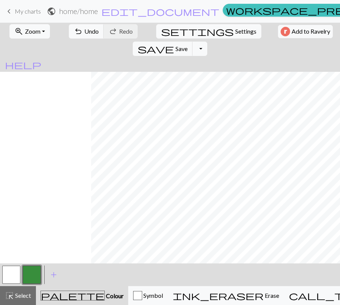
scroll to position [4, 345]
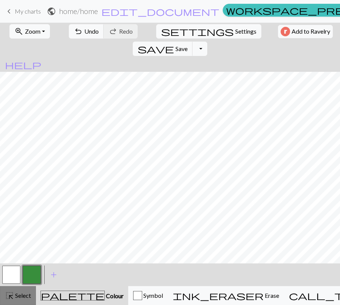
click at [16, 297] on span "Select" at bounding box center [22, 295] width 17 height 7
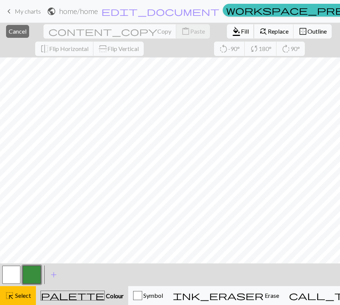
click at [241, 31] on span "Fill" at bounding box center [245, 31] width 8 height 7
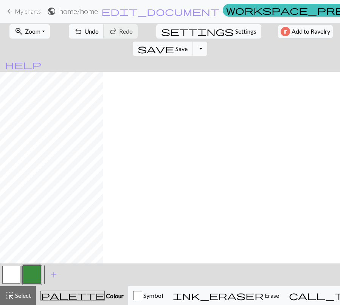
scroll to position [4, 0]
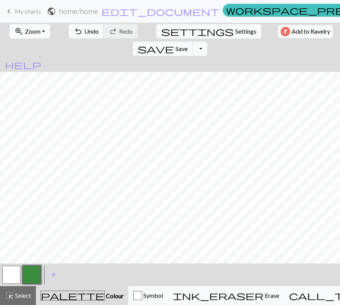
click at [42, 28] on button "zoom_in Zoom Zoom" at bounding box center [29, 31] width 40 height 14
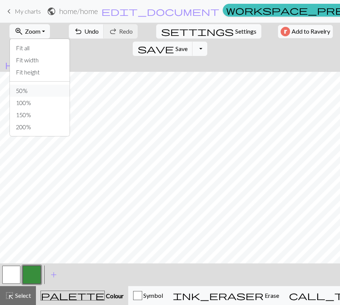
click at [26, 90] on button "50%" at bounding box center [40, 91] width 60 height 12
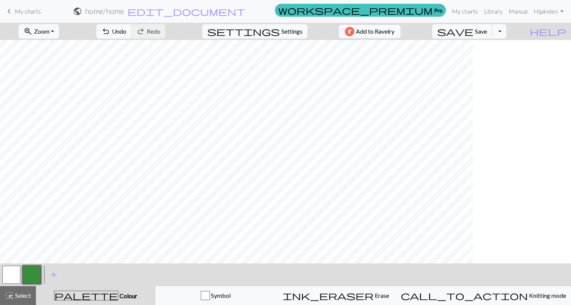
scroll to position [4, 0]
click at [58, 37] on button "zoom_in Zoom Zoom" at bounding box center [39, 31] width 40 height 14
click at [45, 113] on button "150%" at bounding box center [49, 115] width 60 height 12
click at [59, 32] on button "zoom_in Zoom Zoom" at bounding box center [39, 31] width 40 height 14
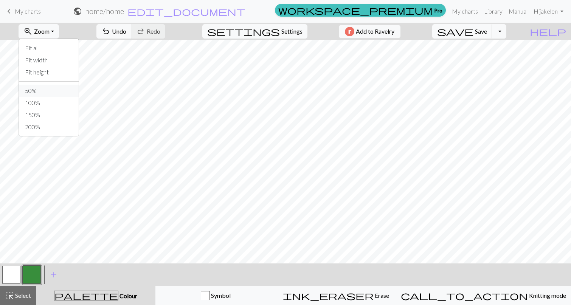
click at [45, 93] on button "50%" at bounding box center [49, 91] width 60 height 12
click at [50, 35] on button "zoom_in Zoom Zoom" at bounding box center [39, 31] width 40 height 14
click at [49, 101] on button "100%" at bounding box center [49, 103] width 60 height 12
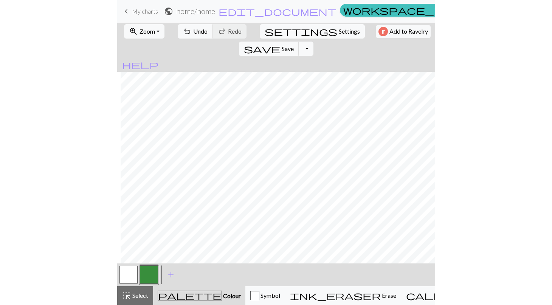
scroll to position [0, 751]
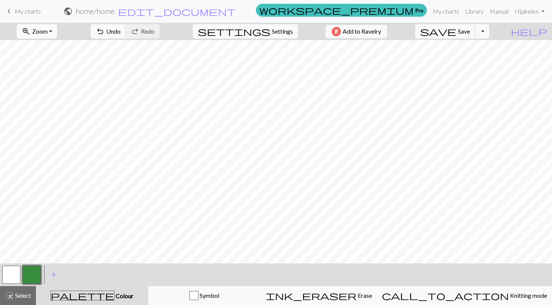
click at [48, 30] on span "Zoom" at bounding box center [40, 31] width 16 height 7
click at [48, 48] on button "Fit all" at bounding box center [47, 48] width 60 height 12
click at [22, 288] on button "highlight_alt Select Select" at bounding box center [18, 295] width 36 height 19
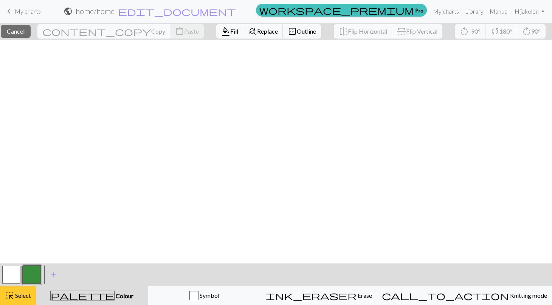
scroll to position [450, 0]
click at [14, 275] on button "button" at bounding box center [11, 275] width 18 height 18
click at [230, 31] on span "Fill" at bounding box center [234, 31] width 8 height 7
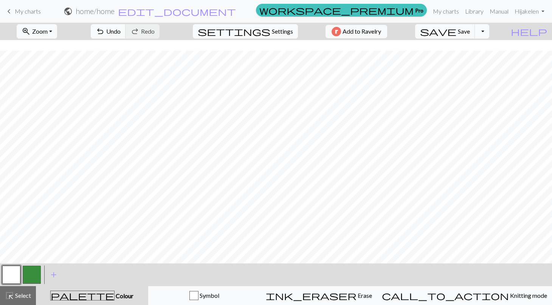
scroll to position [274, 0]
click at [20, 292] on span "Select" at bounding box center [22, 295] width 17 height 7
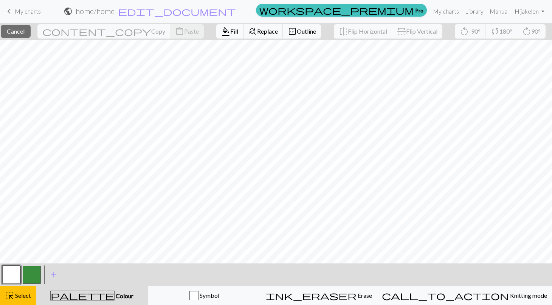
click at [230, 29] on span "Fill" at bounding box center [234, 31] width 8 height 7
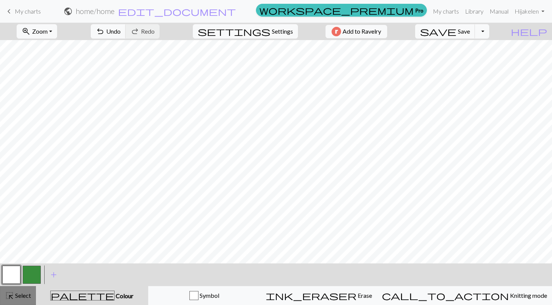
click at [13, 291] on span "highlight_alt" at bounding box center [9, 296] width 9 height 11
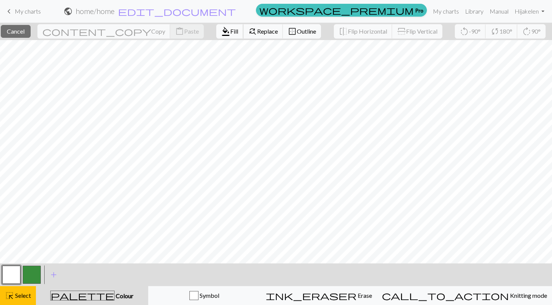
click at [216, 37] on button "format_color_fill Fill" at bounding box center [229, 31] width 27 height 14
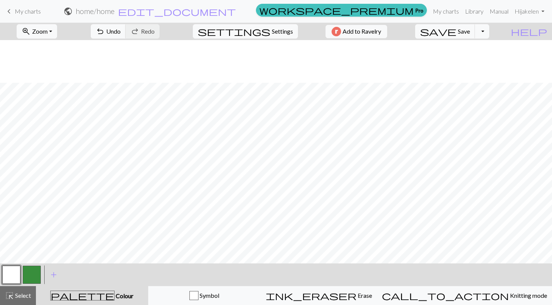
scroll to position [82, 0]
click at [12, 291] on span "highlight_alt" at bounding box center [9, 296] width 9 height 11
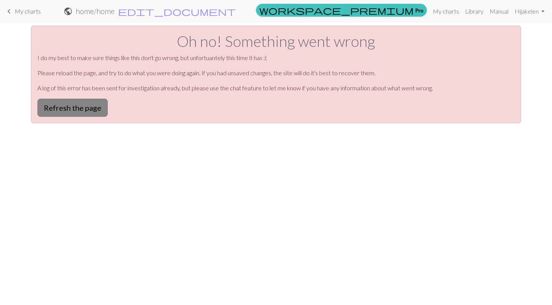
click at [93, 102] on button "Refresh the page" at bounding box center [72, 108] width 70 height 18
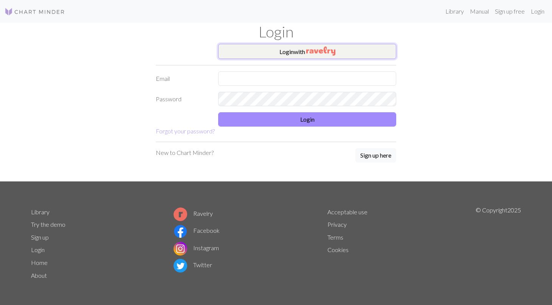
click at [294, 55] on button "Login with" at bounding box center [307, 51] width 178 height 15
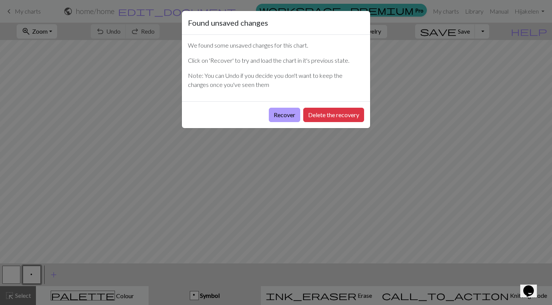
click at [292, 115] on button "Recover" at bounding box center [284, 115] width 31 height 14
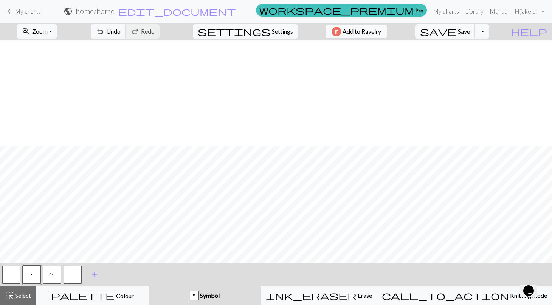
scroll to position [182, 0]
click at [12, 295] on span "highlight_alt" at bounding box center [9, 296] width 9 height 11
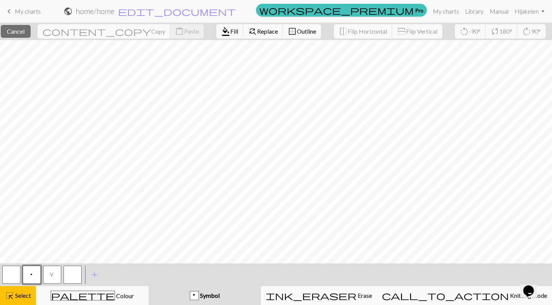
scroll to position [222, 2]
click at [230, 28] on span "Fill" at bounding box center [234, 31] width 8 height 7
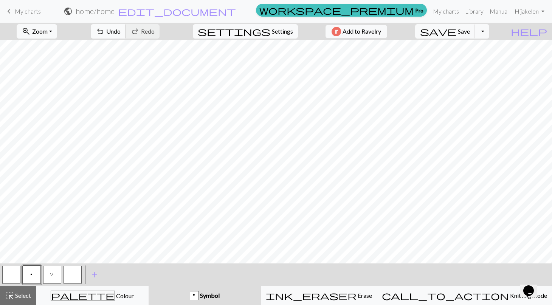
click at [126, 36] on button "undo Undo Undo" at bounding box center [108, 31] width 35 height 14
click at [15, 268] on button "button" at bounding box center [11, 275] width 18 height 18
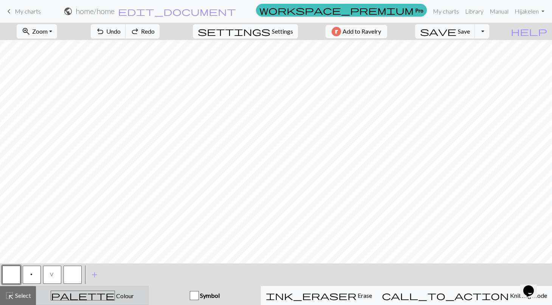
click at [85, 300] on div "palette Colour Colour" at bounding box center [92, 296] width 103 height 10
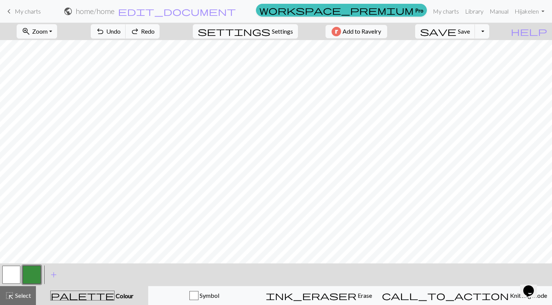
click at [29, 274] on button "button" at bounding box center [32, 275] width 18 height 18
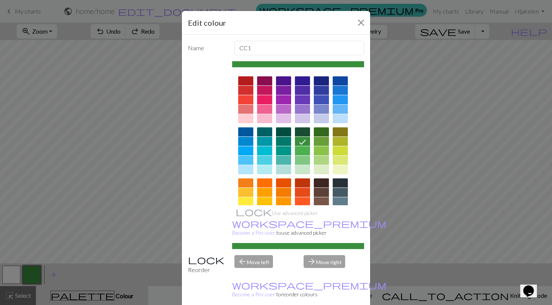
click at [11, 274] on div "Edit colour Name CC1 Use advanced picker workspace_premium Become a Pro user to…" at bounding box center [276, 152] width 552 height 305
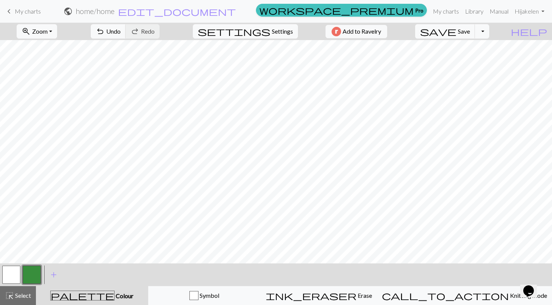
click at [17, 268] on button "button" at bounding box center [11, 275] width 18 height 18
click at [18, 295] on span "Select" at bounding box center [22, 295] width 17 height 7
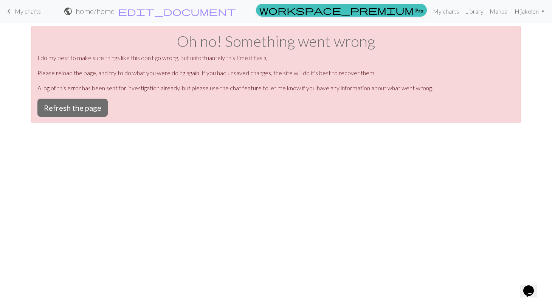
click at [15, 15] on link "keyboard_arrow_left My charts" at bounding box center [23, 11] width 36 height 13
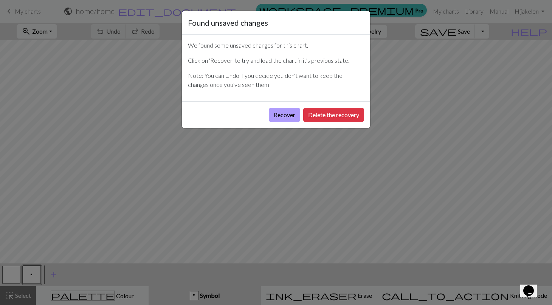
click at [282, 113] on button "Recover" at bounding box center [284, 115] width 31 height 14
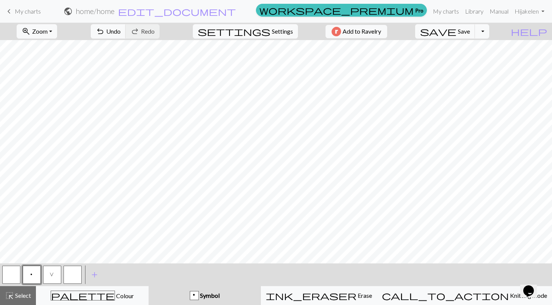
click at [473, 23] on div "save Save Save Toggle Dropdown file_copy Save a copy save_alt Download" at bounding box center [453, 31] width 86 height 17
click at [470, 28] on span "Save" at bounding box center [464, 31] width 12 height 7
click at [470, 31] on span "Save" at bounding box center [464, 31] width 12 height 7
click at [12, 276] on button "button" at bounding box center [11, 275] width 18 height 18
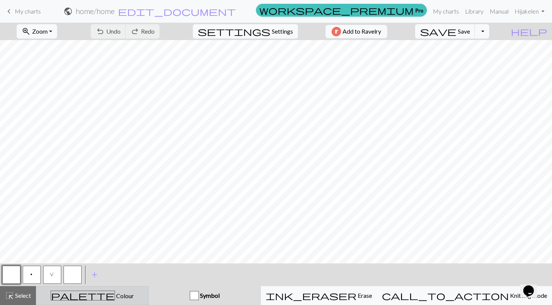
click at [85, 300] on div "palette Colour Colour" at bounding box center [92, 296] width 103 height 10
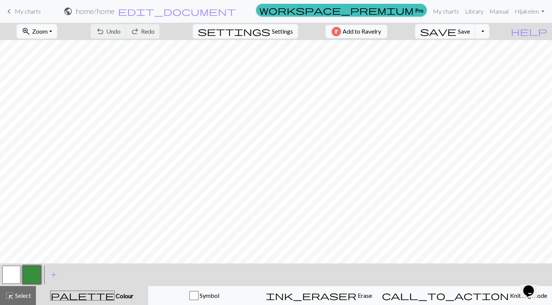
click at [12, 273] on button "button" at bounding box center [11, 275] width 18 height 18
click at [19, 294] on span "Select" at bounding box center [22, 295] width 17 height 7
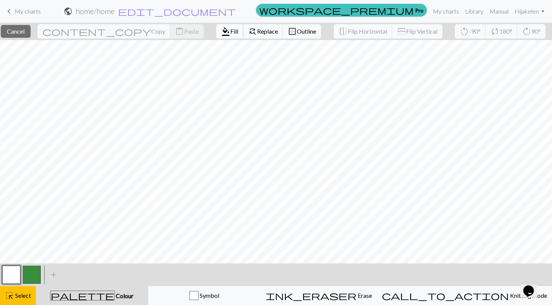
click at [230, 33] on span "Fill" at bounding box center [234, 31] width 8 height 7
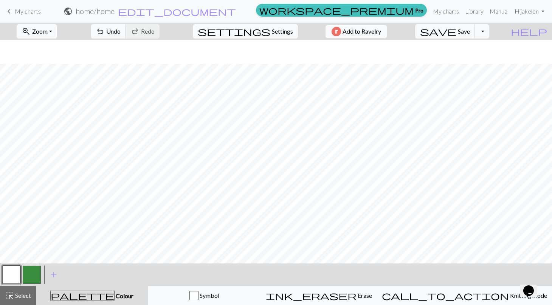
scroll to position [343, 0]
click at [7, 296] on span "highlight_alt" at bounding box center [9, 296] width 9 height 11
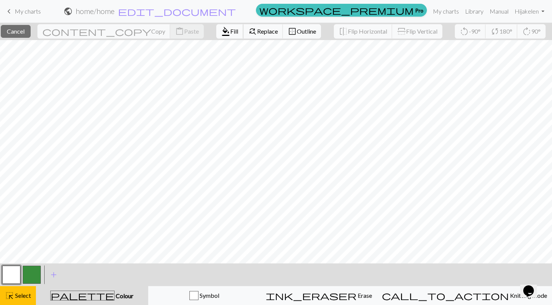
click at [221, 33] on span "format_color_fill" at bounding box center [225, 31] width 9 height 11
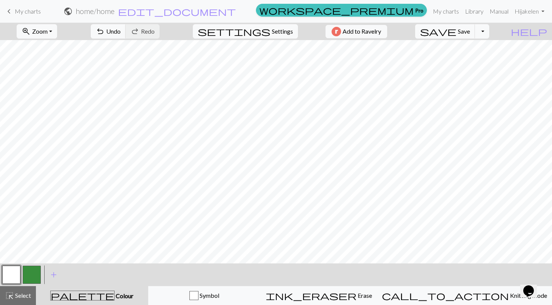
scroll to position [70, 0]
click at [30, 269] on button "button" at bounding box center [32, 275] width 18 height 18
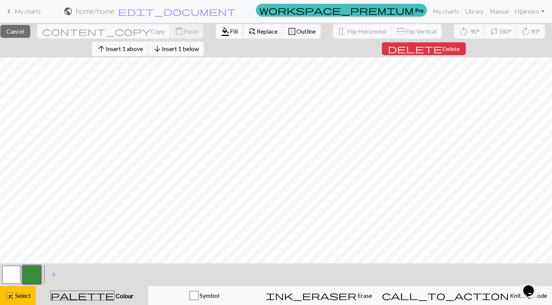
click at [221, 32] on span "format_color_fill" at bounding box center [225, 31] width 9 height 11
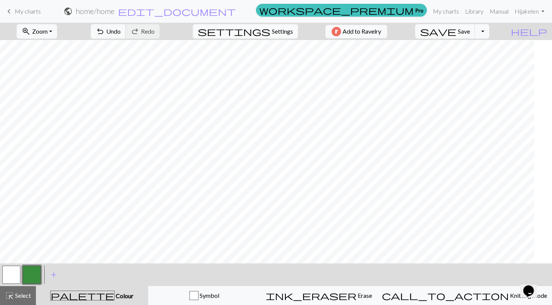
scroll to position [70, 0]
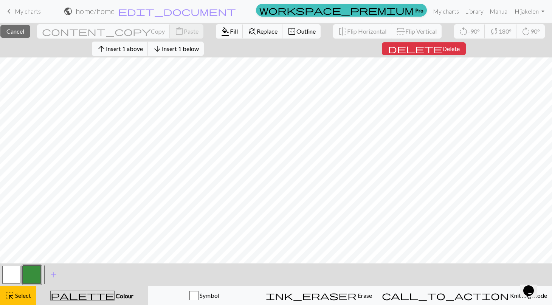
click at [221, 34] on span "format_color_fill" at bounding box center [225, 31] width 9 height 11
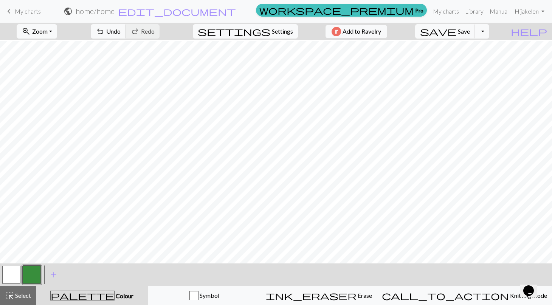
scroll to position [101, 0]
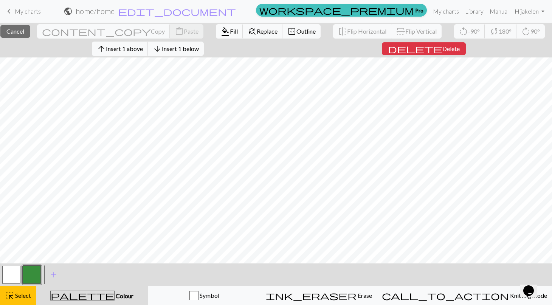
click at [221, 30] on span "format_color_fill" at bounding box center [225, 31] width 9 height 11
click at [230, 32] on span "Fill" at bounding box center [234, 31] width 8 height 7
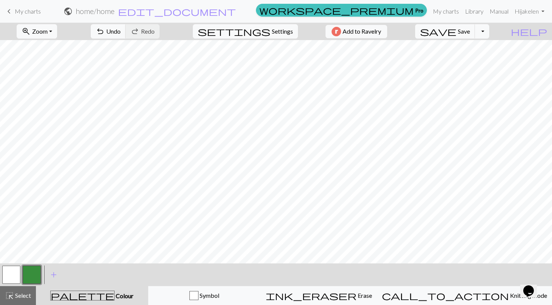
scroll to position [248, 0]
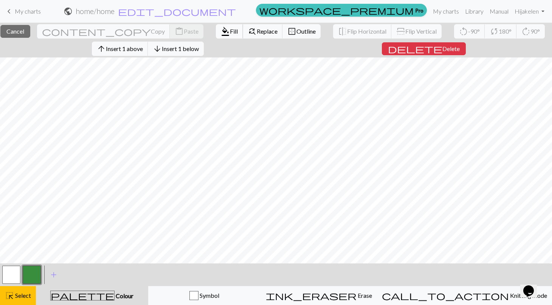
click at [230, 31] on span "Fill" at bounding box center [234, 31] width 8 height 7
click at [221, 31] on span "format_color_fill" at bounding box center [225, 31] width 9 height 11
click at [216, 32] on button "format_color_fill Fill" at bounding box center [229, 31] width 27 height 14
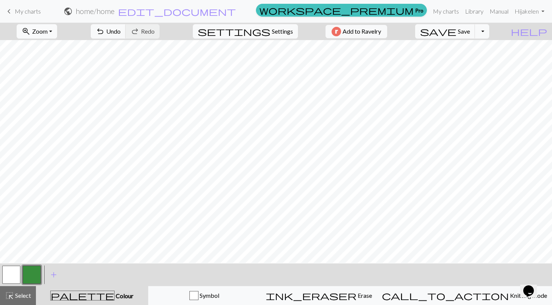
scroll to position [92, 0]
click at [48, 28] on span "Zoom" at bounding box center [40, 31] width 16 height 7
click at [51, 50] on button "Fit all" at bounding box center [47, 48] width 60 height 12
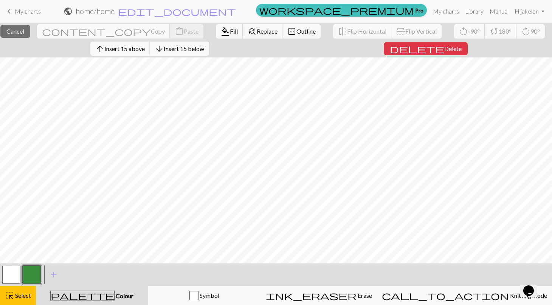
click at [82, 35] on button "content_copy Copy" at bounding box center [103, 31] width 133 height 14
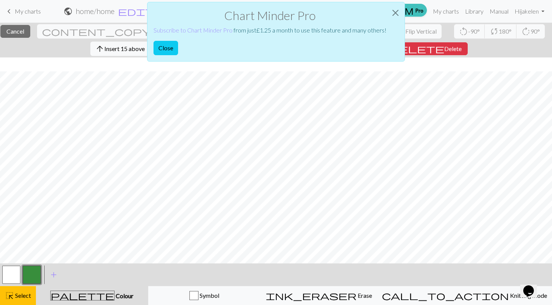
scroll to position [14, 0]
click at [171, 45] on button "Close" at bounding box center [166, 48] width 25 height 14
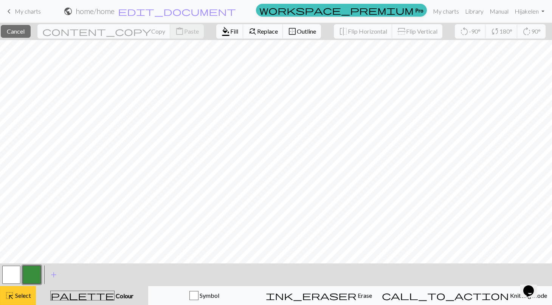
click at [22, 288] on button "highlight_alt Select Select" at bounding box center [18, 295] width 36 height 19
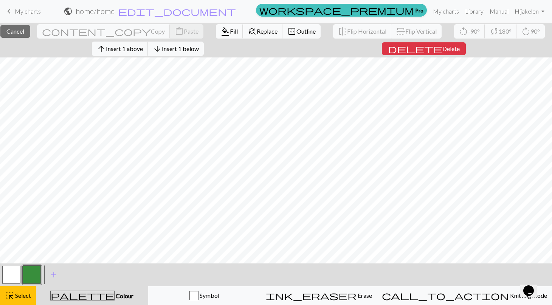
click at [221, 32] on span "format_color_fill" at bounding box center [225, 31] width 9 height 11
click at [230, 34] on span "Fill" at bounding box center [234, 31] width 8 height 7
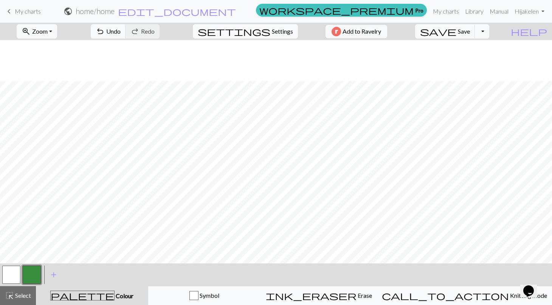
scroll to position [43, 0]
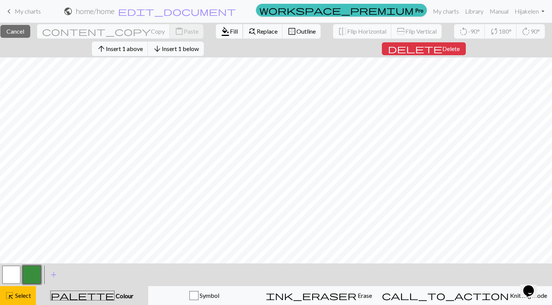
click at [216, 30] on button "format_color_fill Fill" at bounding box center [229, 31] width 27 height 14
click at [221, 34] on span "format_color_fill" at bounding box center [225, 31] width 9 height 11
click at [230, 30] on span "Fill" at bounding box center [234, 31] width 8 height 7
click at [230, 31] on span "Fill" at bounding box center [234, 31] width 8 height 7
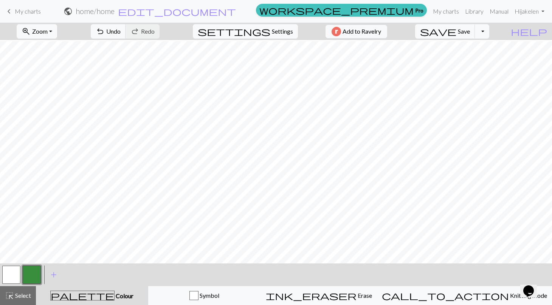
scroll to position [1, 0]
click at [10, 297] on span "highlight_alt" at bounding box center [9, 296] width 9 height 11
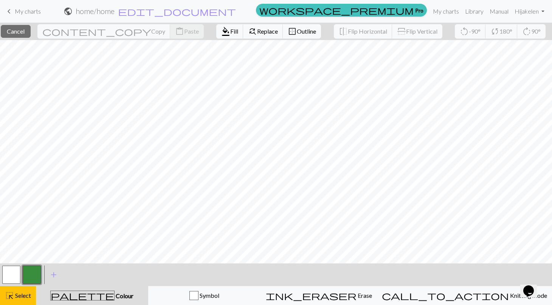
click at [31, 274] on button "button" at bounding box center [32, 275] width 18 height 18
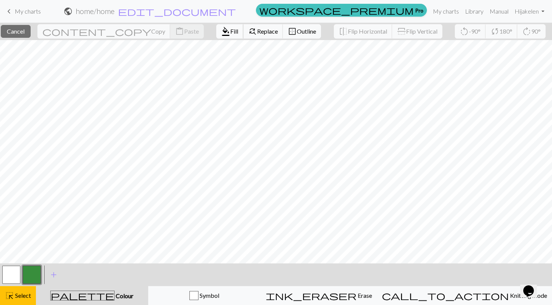
click at [230, 32] on span "Fill" at bounding box center [234, 31] width 8 height 7
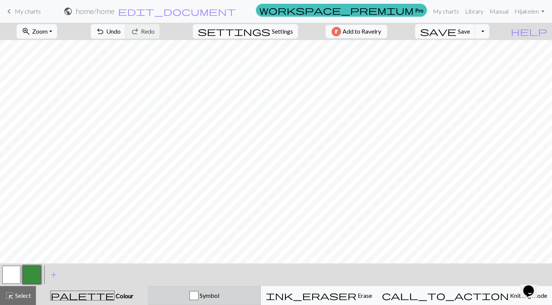
click at [201, 302] on button "Symbol" at bounding box center [204, 295] width 113 height 19
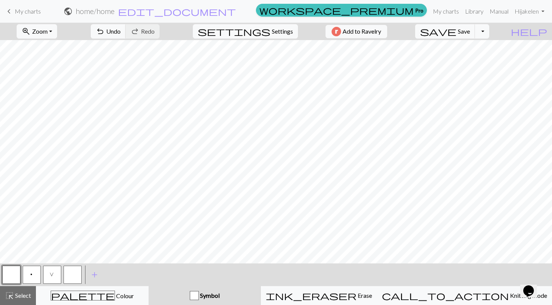
click at [51, 275] on span "V" at bounding box center [52, 276] width 5 height 8
click at [70, 274] on button "button" at bounding box center [73, 275] width 18 height 18
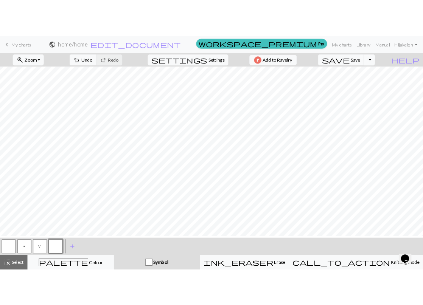
scroll to position [133, 0]
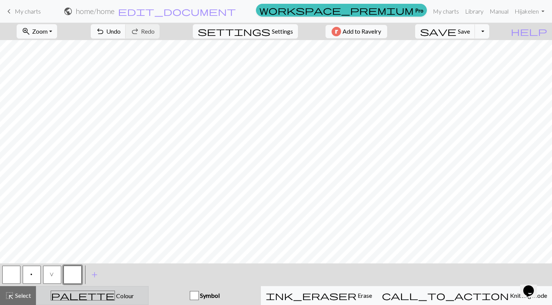
click at [79, 288] on button "palette Colour Colour" at bounding box center [92, 295] width 113 height 19
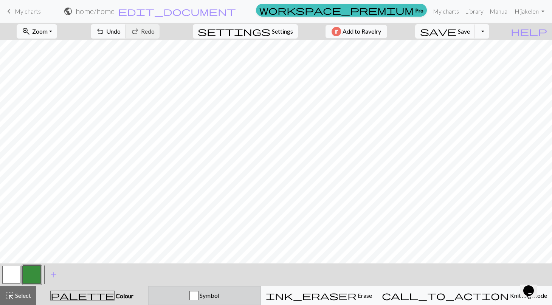
click at [182, 291] on button "Symbol" at bounding box center [204, 295] width 113 height 19
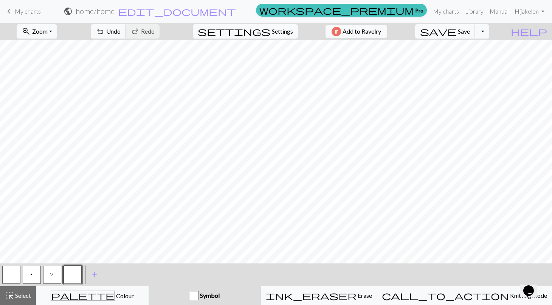
click at [47, 275] on button "V" at bounding box center [52, 275] width 18 height 18
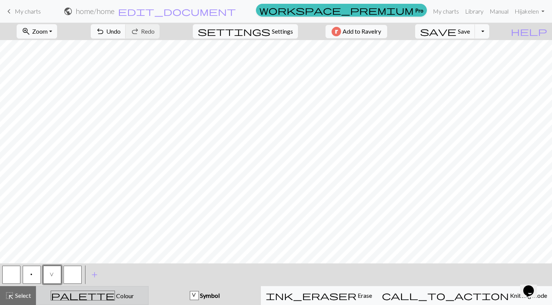
click at [79, 299] on div "palette Colour Colour" at bounding box center [92, 296] width 103 height 10
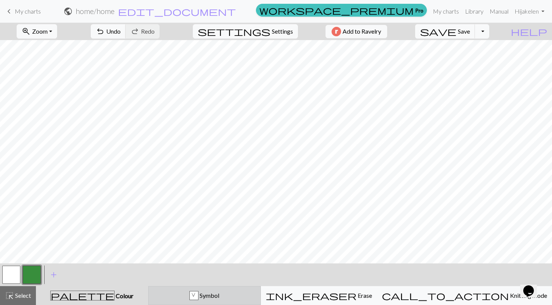
click at [214, 303] on button "V Symbol" at bounding box center [204, 295] width 113 height 19
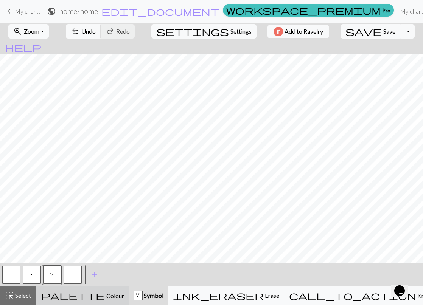
click at [77, 291] on span "palette" at bounding box center [73, 296] width 64 height 11
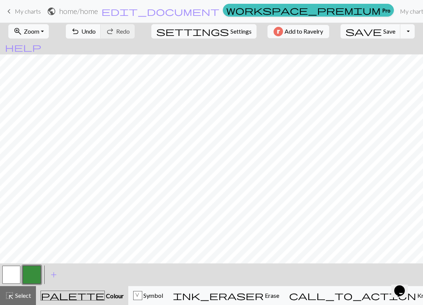
click at [33, 276] on button "button" at bounding box center [32, 275] width 18 height 18
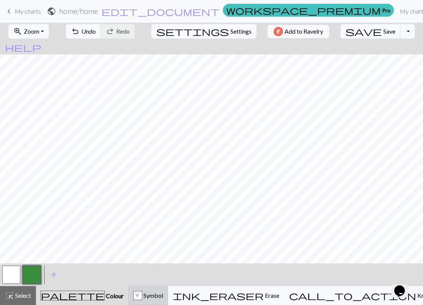
click at [150, 298] on div "V Symbol" at bounding box center [148, 295] width 30 height 9
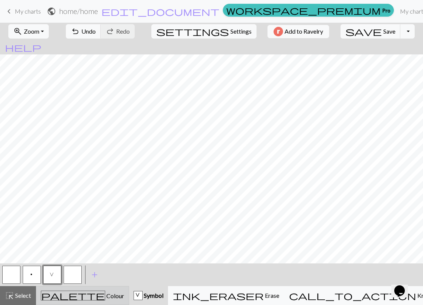
click at [105, 300] on span "Colour" at bounding box center [114, 295] width 19 height 7
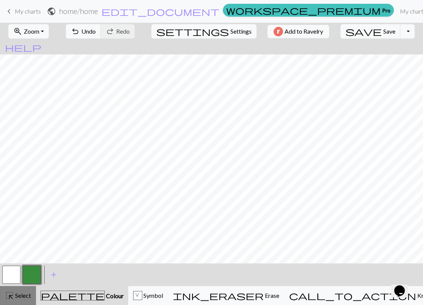
click at [25, 291] on div "highlight_alt Select Select" at bounding box center [18, 295] width 26 height 9
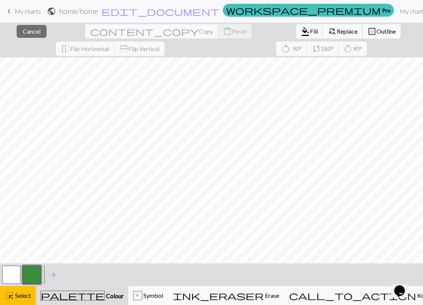
click at [337, 30] on span "Replace" at bounding box center [347, 31] width 21 height 7
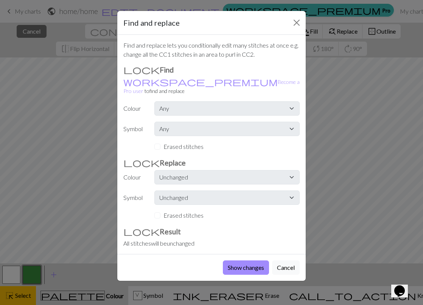
click at [289, 22] on div "Find and replace" at bounding box center [211, 23] width 188 height 24
click at [298, 20] on button "Close" at bounding box center [297, 23] width 12 height 12
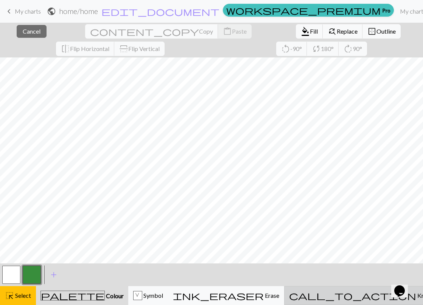
click at [353, 292] on span "call_to_action" at bounding box center [352, 296] width 127 height 11
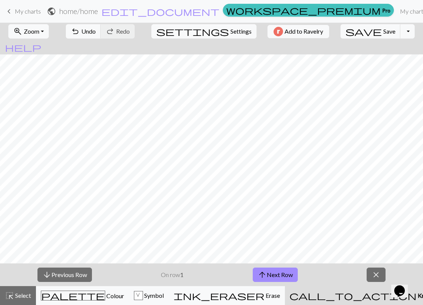
click at [357, 297] on span "call_to_action" at bounding box center [352, 296] width 127 height 11
click at [371, 275] on button "close" at bounding box center [376, 275] width 19 height 14
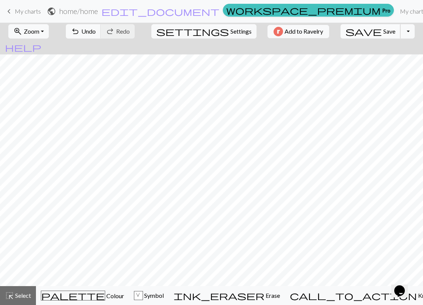
click at [383, 31] on span "Save" at bounding box center [389, 31] width 12 height 7
click at [160, 295] on div "V Symbol" at bounding box center [149, 295] width 30 height 9
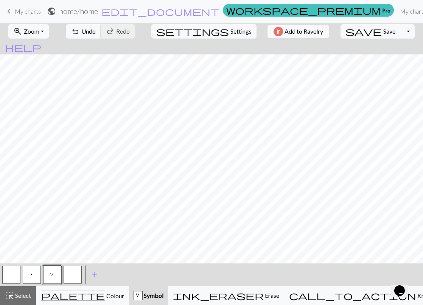
click at [67, 272] on button "button" at bounding box center [73, 275] width 18 height 18
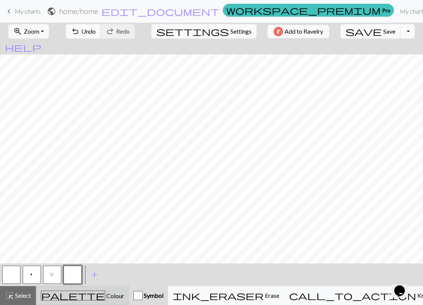
click at [75, 292] on span "palette" at bounding box center [73, 296] width 64 height 11
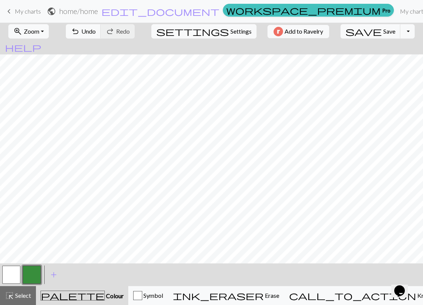
click at [15, 272] on button "button" at bounding box center [11, 275] width 18 height 18
click at [39, 275] on button "button" at bounding box center [32, 275] width 18 height 18
click at [160, 290] on button "Symbol" at bounding box center [148, 295] width 40 height 19
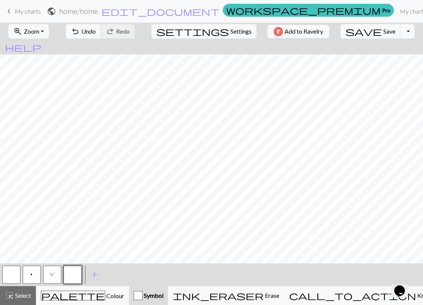
click at [49, 272] on button "V" at bounding box center [52, 275] width 18 height 18
click at [76, 279] on button "button" at bounding box center [73, 275] width 18 height 18
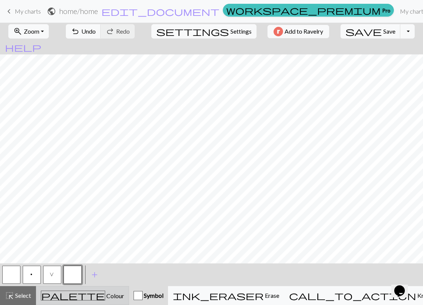
click at [77, 295] on span "palette" at bounding box center [73, 296] width 64 height 11
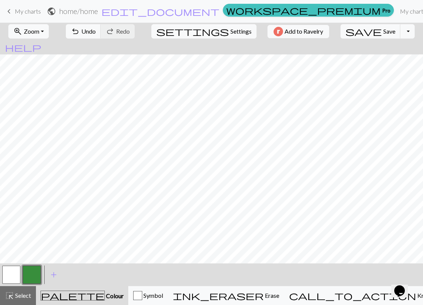
click at [14, 274] on button "button" at bounding box center [11, 275] width 18 height 18
click at [37, 32] on span "Zoom" at bounding box center [32, 31] width 16 height 7
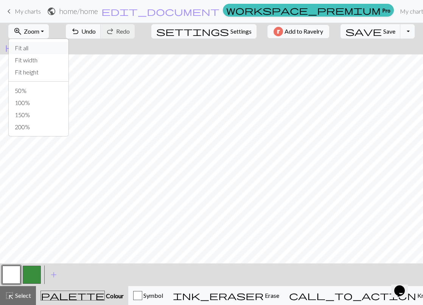
click at [39, 48] on button "Fit all" at bounding box center [39, 48] width 60 height 12
click at [43, 36] on button "zoom_in Zoom Zoom" at bounding box center [28, 31] width 40 height 14
click at [36, 91] on button "50%" at bounding box center [39, 91] width 60 height 12
click at [348, 26] on span "save" at bounding box center [363, 31] width 36 height 11
click at [354, 32] on span "save" at bounding box center [363, 31] width 36 height 11
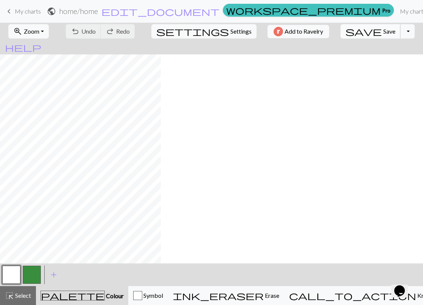
scroll to position [0, 0]
click at [350, 34] on span "save" at bounding box center [363, 31] width 36 height 11
click at [383, 32] on span "Save" at bounding box center [389, 31] width 12 height 7
click at [32, 271] on button "button" at bounding box center [32, 275] width 18 height 18
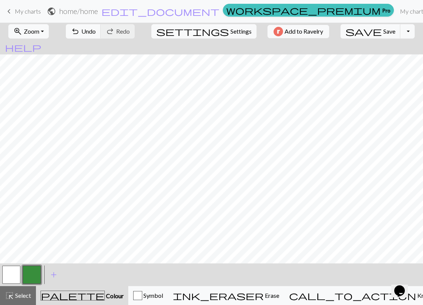
click at [16, 275] on button "button" at bounding box center [11, 275] width 18 height 18
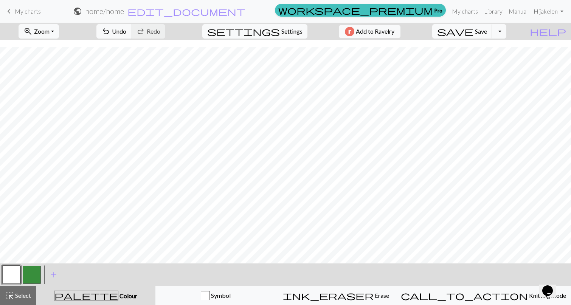
scroll to position [7, 0]
click at [59, 31] on button "zoom_in Zoom Zoom" at bounding box center [39, 31] width 40 height 14
click at [58, 44] on button "Fit all" at bounding box center [49, 48] width 60 height 12
click at [50, 32] on span "Zoom" at bounding box center [42, 31] width 16 height 7
click at [53, 91] on button "50%" at bounding box center [49, 91] width 60 height 12
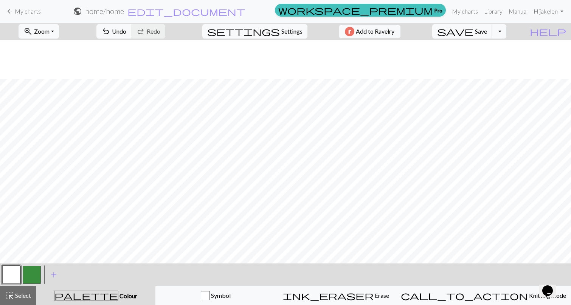
scroll to position [188, 0]
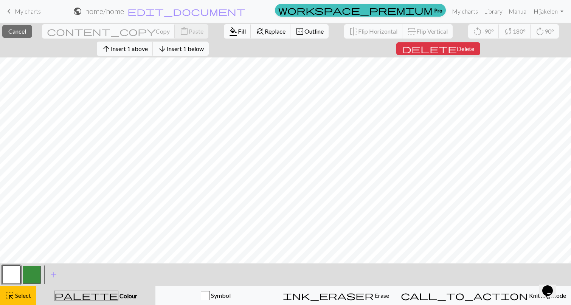
click at [238, 33] on span "Fill" at bounding box center [242, 31] width 8 height 7
click at [224, 28] on button "format_color_fill Fill" at bounding box center [237, 31] width 27 height 14
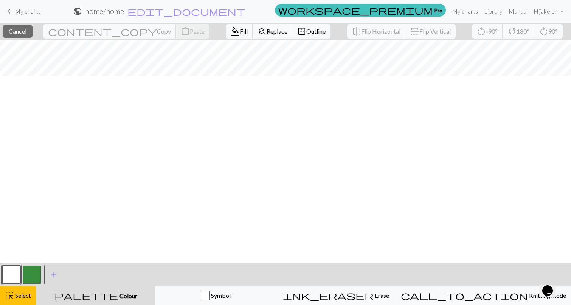
scroll to position [0, 0]
click at [19, 292] on span "Select" at bounding box center [22, 295] width 17 height 7
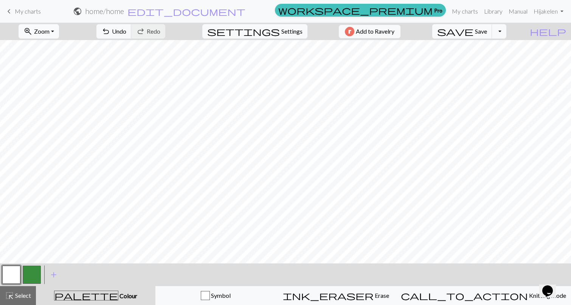
click at [50, 28] on span "Zoom" at bounding box center [42, 31] width 16 height 7
click at [47, 108] on button "100%" at bounding box center [49, 103] width 60 height 12
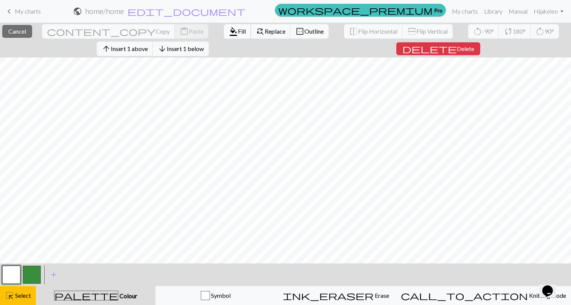
click at [229, 33] on span "format_color_fill" at bounding box center [233, 31] width 9 height 11
click at [229, 32] on span "format_color_fill" at bounding box center [233, 31] width 9 height 11
click at [229, 33] on span "format_color_fill" at bounding box center [233, 31] width 9 height 11
click at [229, 27] on span "format_color_fill" at bounding box center [233, 31] width 9 height 11
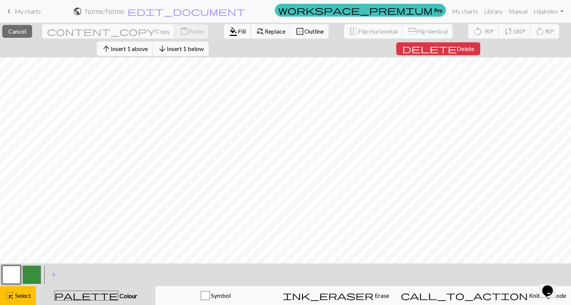
click at [229, 36] on span "format_color_fill" at bounding box center [233, 31] width 9 height 11
click at [229, 33] on span "format_color_fill" at bounding box center [233, 31] width 9 height 11
click at [229, 35] on span "format_color_fill" at bounding box center [233, 31] width 9 height 11
click at [229, 29] on span "format_color_fill" at bounding box center [233, 31] width 9 height 11
click at [238, 33] on span "Fill" at bounding box center [242, 31] width 8 height 7
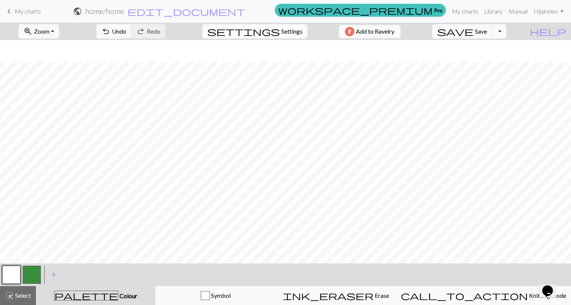
scroll to position [320, 0]
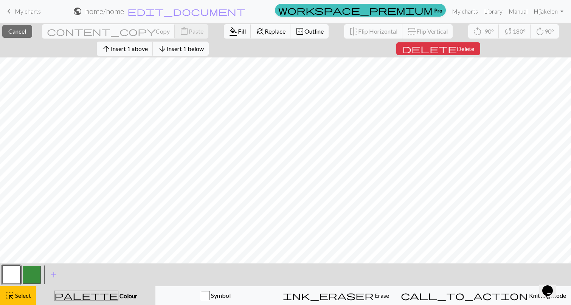
click at [30, 272] on button "button" at bounding box center [32, 275] width 18 height 18
click at [229, 30] on span "format_color_fill" at bounding box center [233, 31] width 9 height 11
click at [238, 29] on span "Fill" at bounding box center [242, 31] width 8 height 7
click at [229, 29] on span "format_color_fill" at bounding box center [233, 31] width 9 height 11
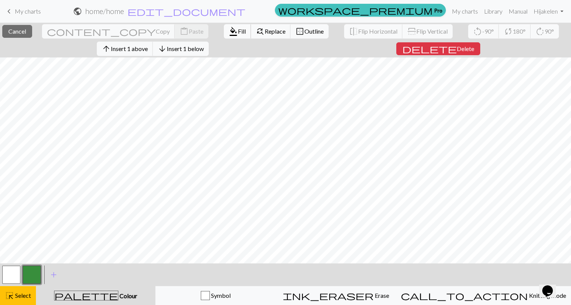
click at [238, 30] on span "Fill" at bounding box center [242, 31] width 8 height 7
click at [238, 31] on span "Fill" at bounding box center [242, 31] width 8 height 7
click at [229, 31] on span "format_color_fill" at bounding box center [233, 31] width 9 height 11
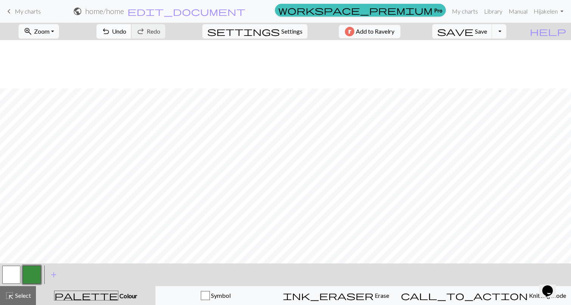
scroll to position [381, 0]
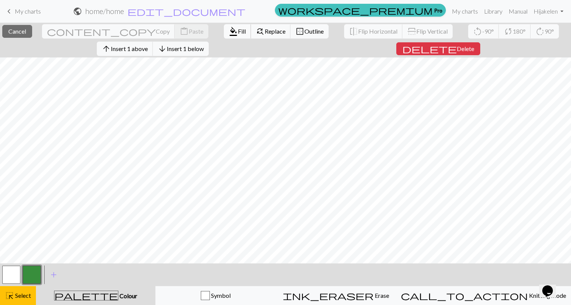
click at [229, 30] on span "format_color_fill" at bounding box center [233, 31] width 9 height 11
click at [229, 31] on span "format_color_fill" at bounding box center [233, 31] width 9 height 11
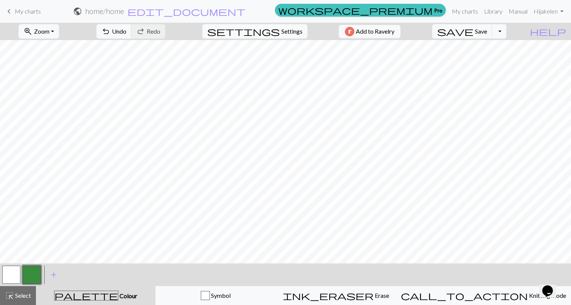
click at [12, 277] on button "button" at bounding box center [11, 275] width 18 height 18
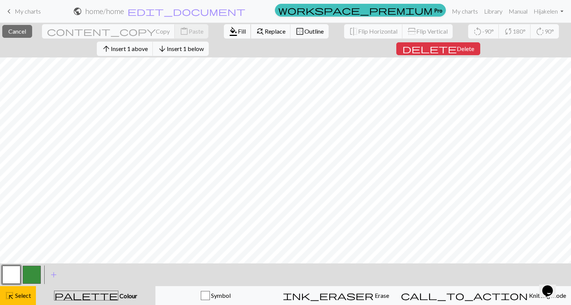
click at [229, 30] on span "format_color_fill" at bounding box center [233, 31] width 9 height 11
click at [224, 30] on button "format_color_fill Fill" at bounding box center [237, 31] width 27 height 14
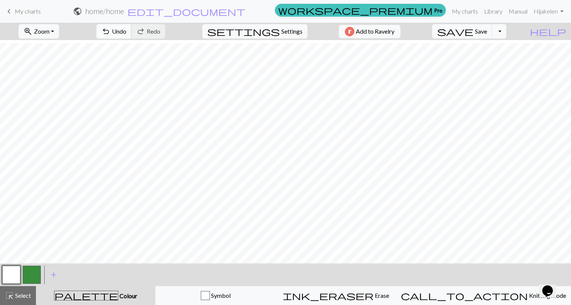
scroll to position [443, 0]
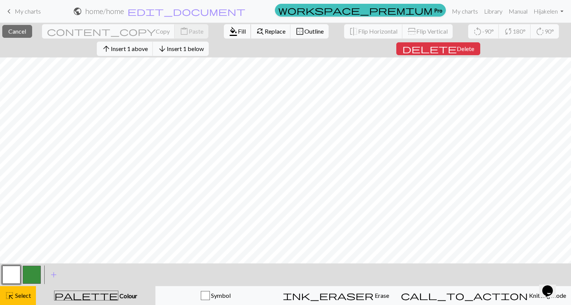
click at [229, 34] on span "format_color_fill" at bounding box center [233, 31] width 9 height 11
click at [229, 30] on span "format_color_fill" at bounding box center [233, 31] width 9 height 11
click at [31, 273] on button "button" at bounding box center [32, 275] width 18 height 18
click at [229, 31] on span "format_color_fill" at bounding box center [233, 31] width 9 height 11
click at [238, 28] on span "Fill" at bounding box center [242, 31] width 8 height 7
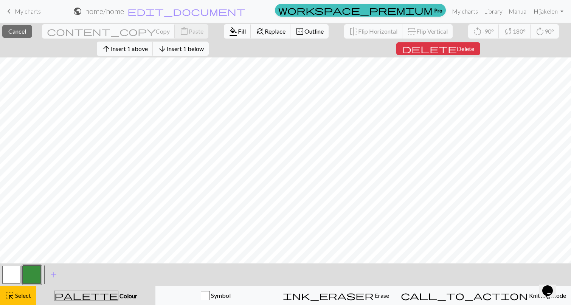
click at [238, 29] on span "Fill" at bounding box center [242, 31] width 8 height 7
click at [229, 30] on span "format_color_fill" at bounding box center [233, 31] width 9 height 11
click at [229, 33] on span "format_color_fill" at bounding box center [233, 31] width 9 height 11
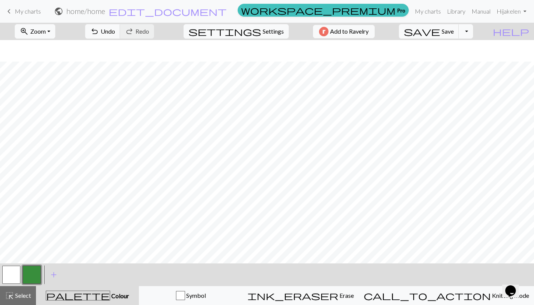
scroll to position [365, 0]
click at [23, 297] on span "Select" at bounding box center [22, 295] width 17 height 7
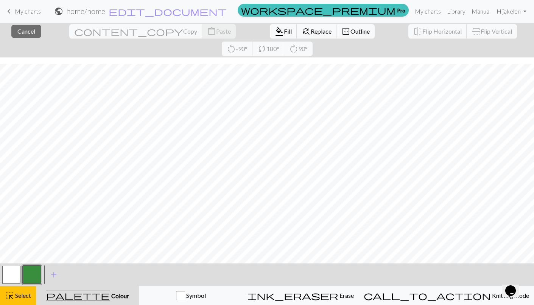
scroll to position [349, 0]
click at [275, 36] on span "format_color_fill" at bounding box center [279, 31] width 9 height 11
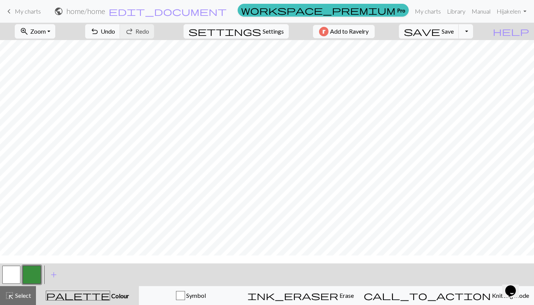
scroll to position [364, 0]
click at [7, 303] on button "highlight_alt Select Select" at bounding box center [18, 295] width 36 height 19
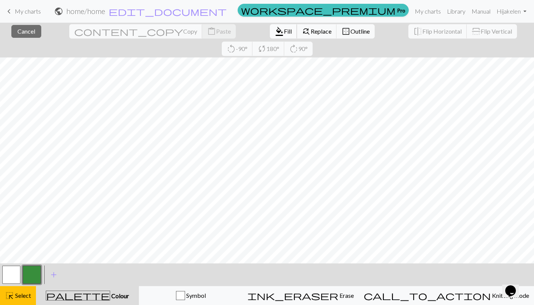
click at [275, 33] on span "format_color_fill" at bounding box center [279, 31] width 9 height 11
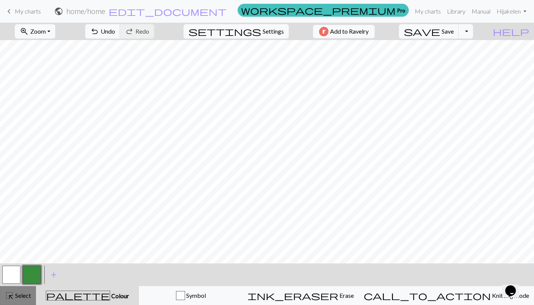
click at [24, 295] on span "Select" at bounding box center [22, 295] width 17 height 7
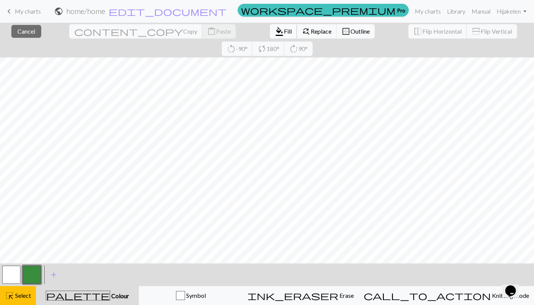
click at [275, 36] on span "format_color_fill" at bounding box center [279, 31] width 9 height 11
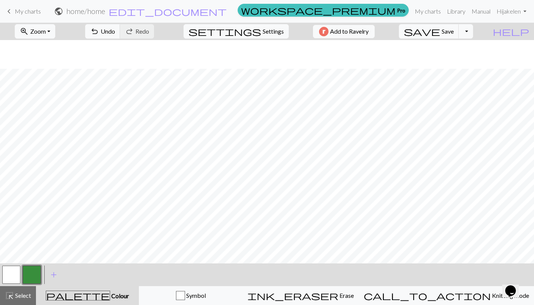
scroll to position [384, 0]
click at [14, 274] on button "button" at bounding box center [11, 275] width 18 height 18
click at [29, 294] on span "Select" at bounding box center [22, 295] width 17 height 7
click at [29, 275] on button "button" at bounding box center [32, 275] width 18 height 18
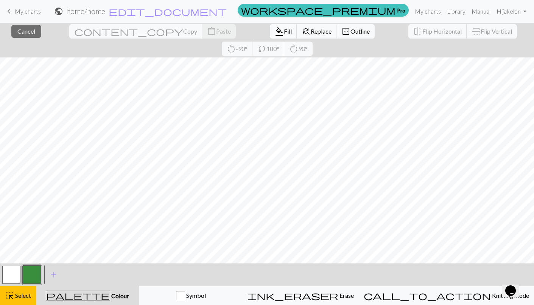
click at [284, 28] on span "Fill" at bounding box center [288, 31] width 8 height 7
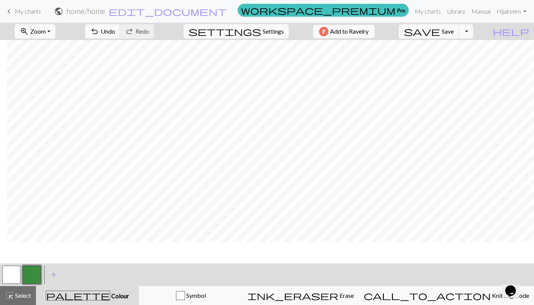
scroll to position [0, 520]
click at [8, 295] on span "highlight_alt" at bounding box center [9, 296] width 9 height 11
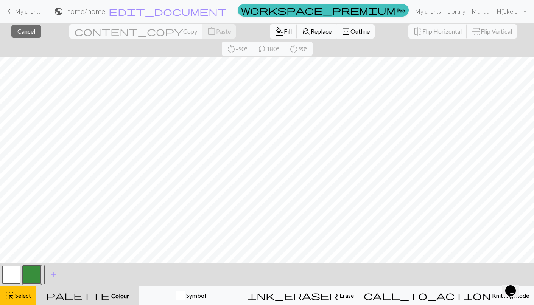
scroll to position [350, 0]
click at [275, 33] on span "format_color_fill" at bounding box center [279, 31] width 9 height 11
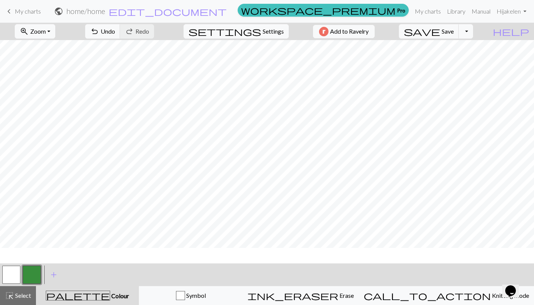
scroll to position [364, 0]
click at [15, 296] on span "Select" at bounding box center [22, 295] width 17 height 7
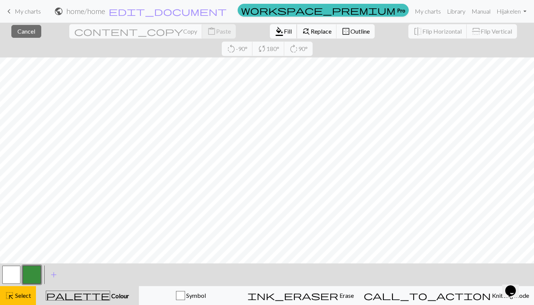
click at [284, 32] on span "Fill" at bounding box center [288, 31] width 8 height 7
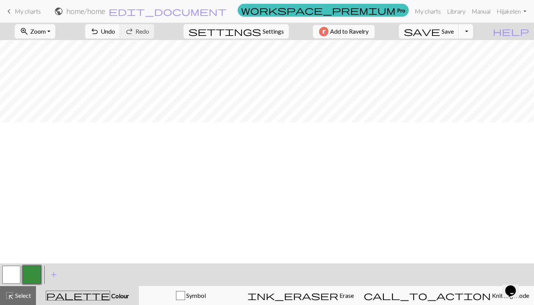
scroll to position [0, 0]
click at [55, 33] on button "zoom_in Zoom Zoom" at bounding box center [35, 31] width 40 height 14
click at [51, 48] on button "Fit all" at bounding box center [45, 48] width 60 height 12
click at [18, 294] on span "Select" at bounding box center [22, 295] width 17 height 7
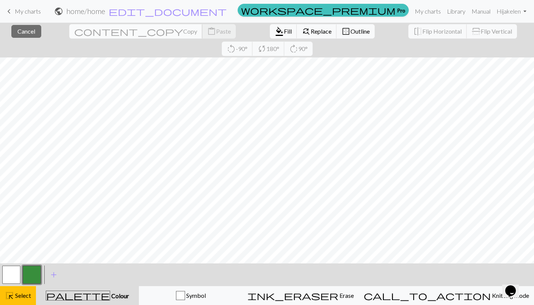
click at [183, 31] on span "Copy" at bounding box center [190, 31] width 14 height 7
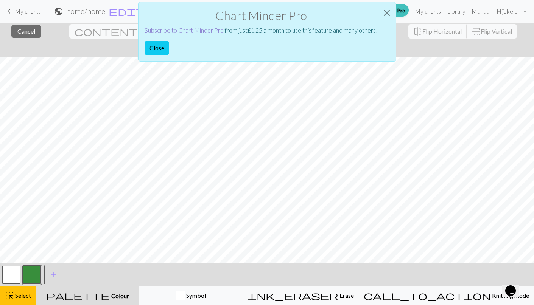
click at [179, 30] on link "Subscribe to Chart Minder Pro" at bounding box center [184, 29] width 79 height 7
click at [385, 14] on button "Close" at bounding box center [387, 12] width 18 height 21
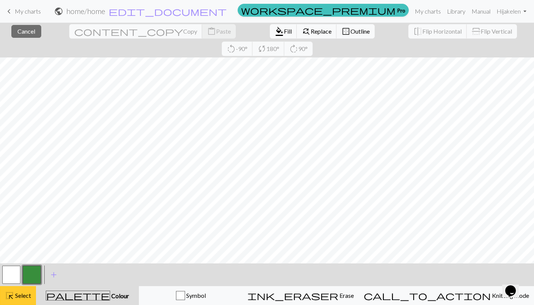
click at [26, 297] on span "Select" at bounding box center [22, 295] width 17 height 7
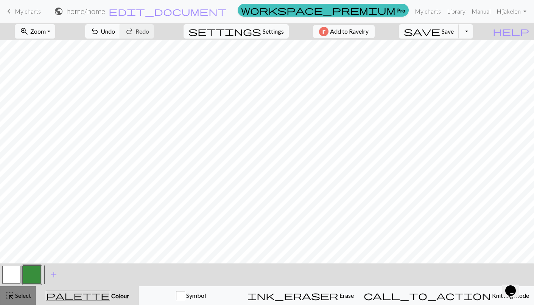
click at [19, 298] on span "Select" at bounding box center [22, 295] width 17 height 7
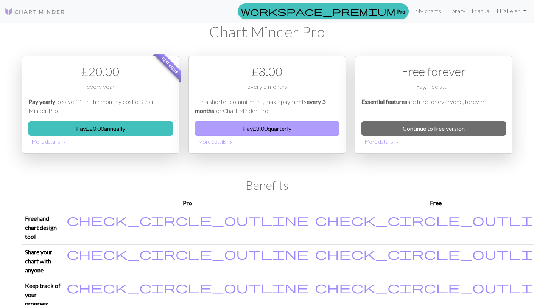
click at [256, 131] on button "Pay £ 8.00 quarterly" at bounding box center [267, 128] width 145 height 14
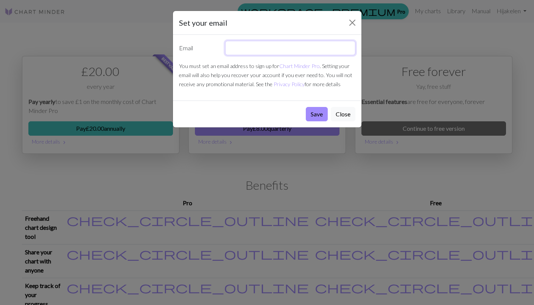
click at [261, 44] on input "text" at bounding box center [290, 48] width 130 height 14
type input "djakelen@gmail.com"
click at [310, 109] on button "Save" at bounding box center [317, 114] width 22 height 14
